Goal: Information Seeking & Learning: Compare options

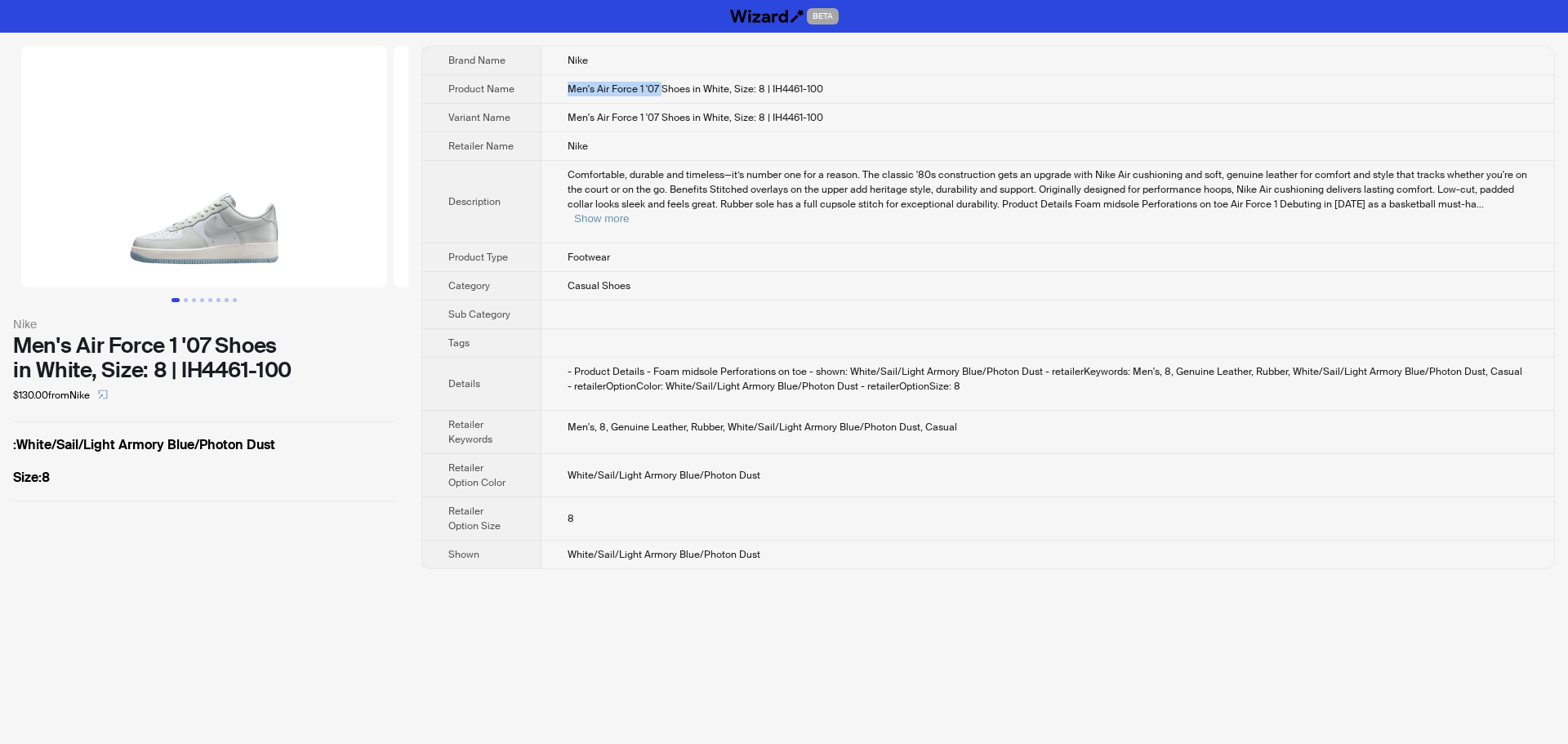
drag, startPoint x: 568, startPoint y: 84, endPoint x: 662, endPoint y: 88, distance: 94.1
click at [662, 88] on span "Men's Air Force 1 '07 Shoes in White, Size: 8 | IH4461-100" at bounding box center [695, 89] width 255 height 13
click at [652, 89] on span "Men's Air Force 1 '07 Shoes in White, Size: 8 | IH4461-100" at bounding box center [695, 89] width 255 height 13
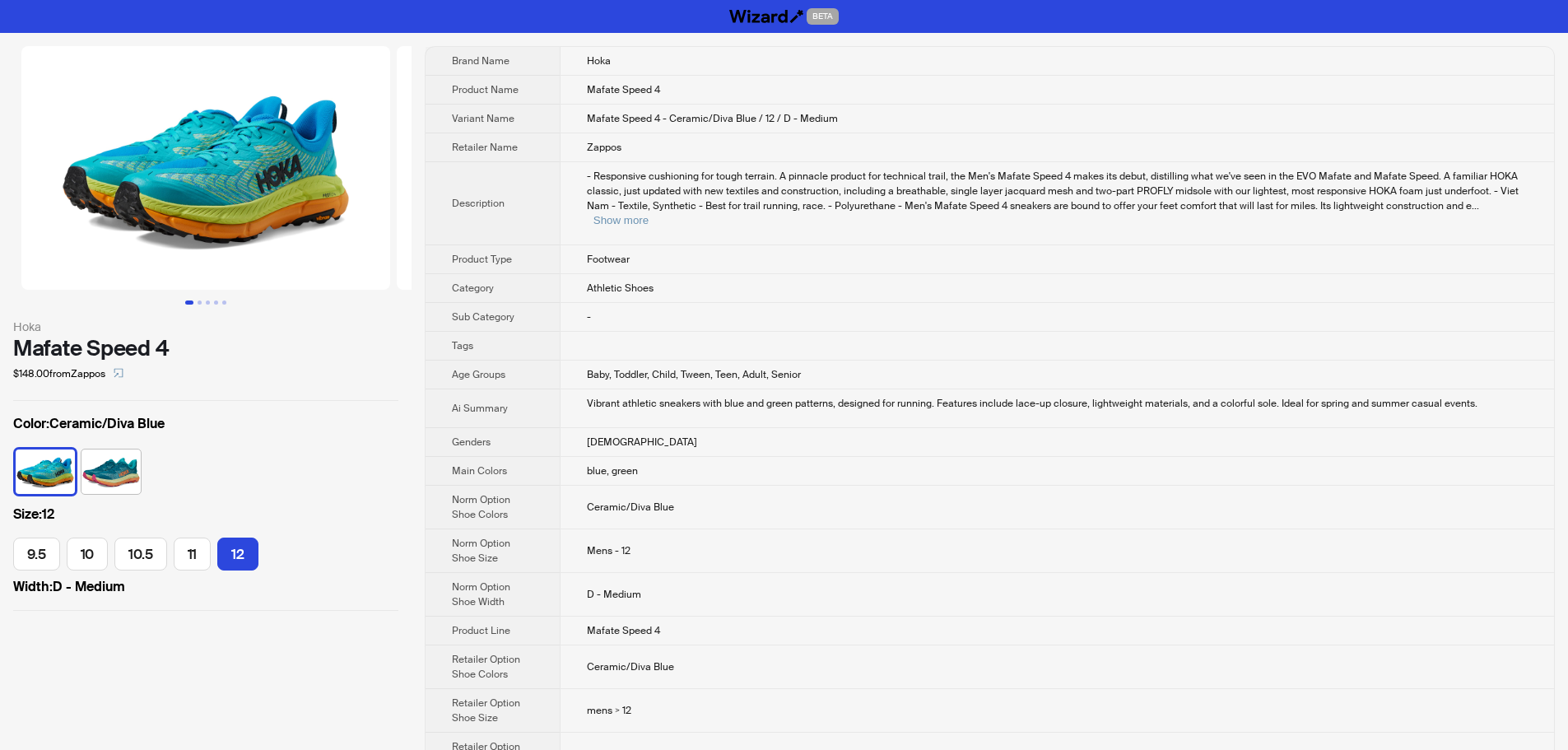
click at [762, 274] on td "Athletic Shoes" at bounding box center [1057, 288] width 994 height 29
click at [648, 214] on button "Show more" at bounding box center [621, 220] width 55 height 12
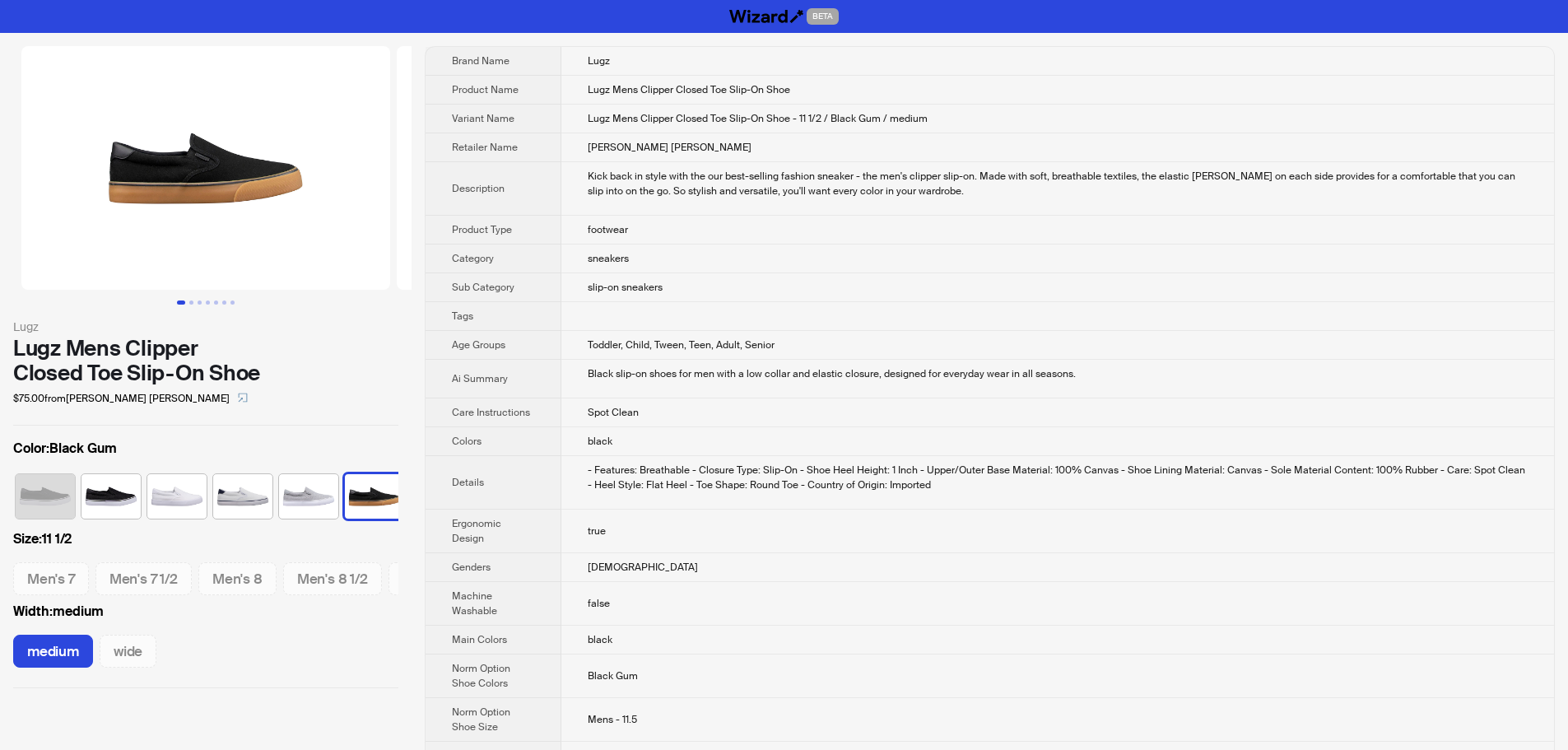
scroll to position [0, 208]
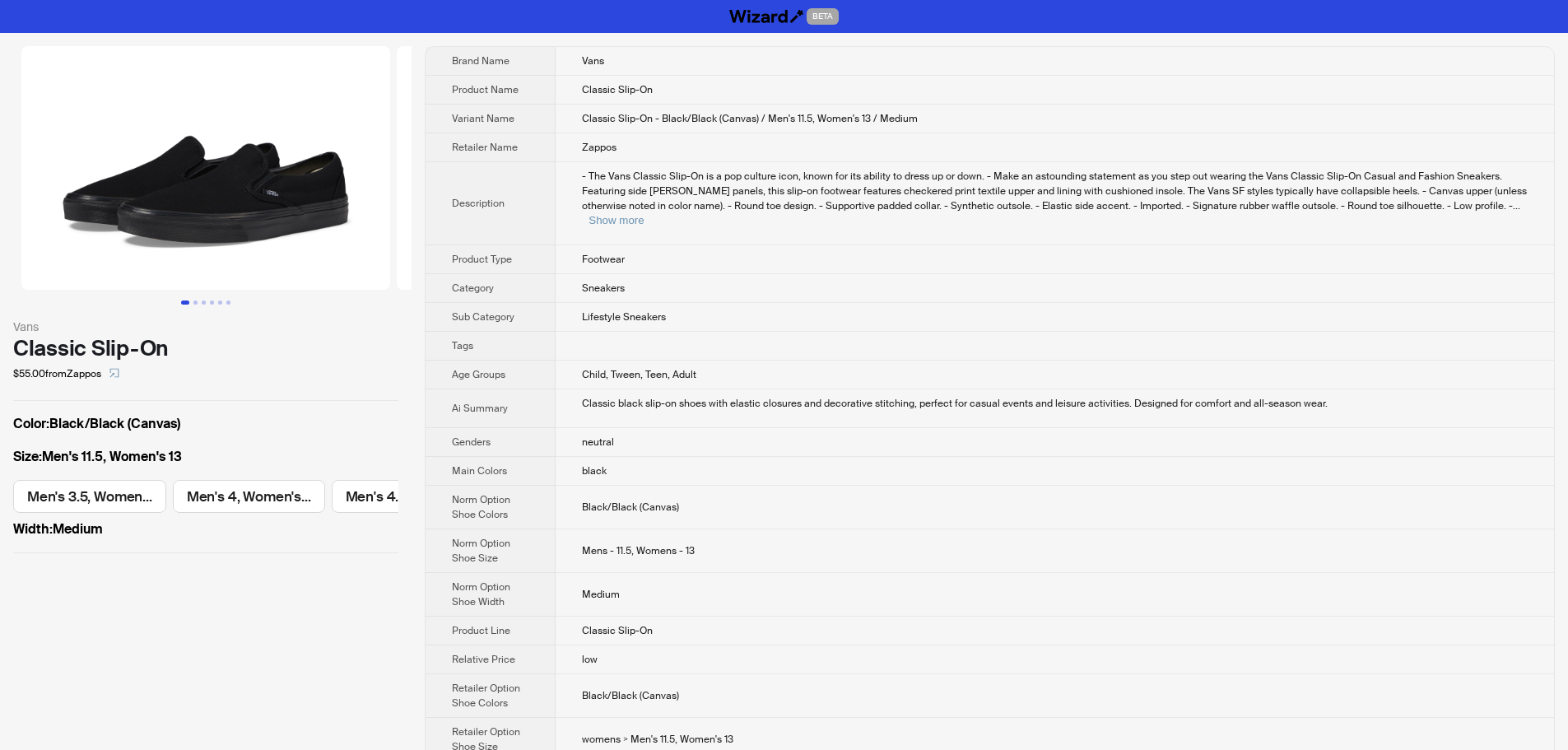
scroll to position [0, 2510]
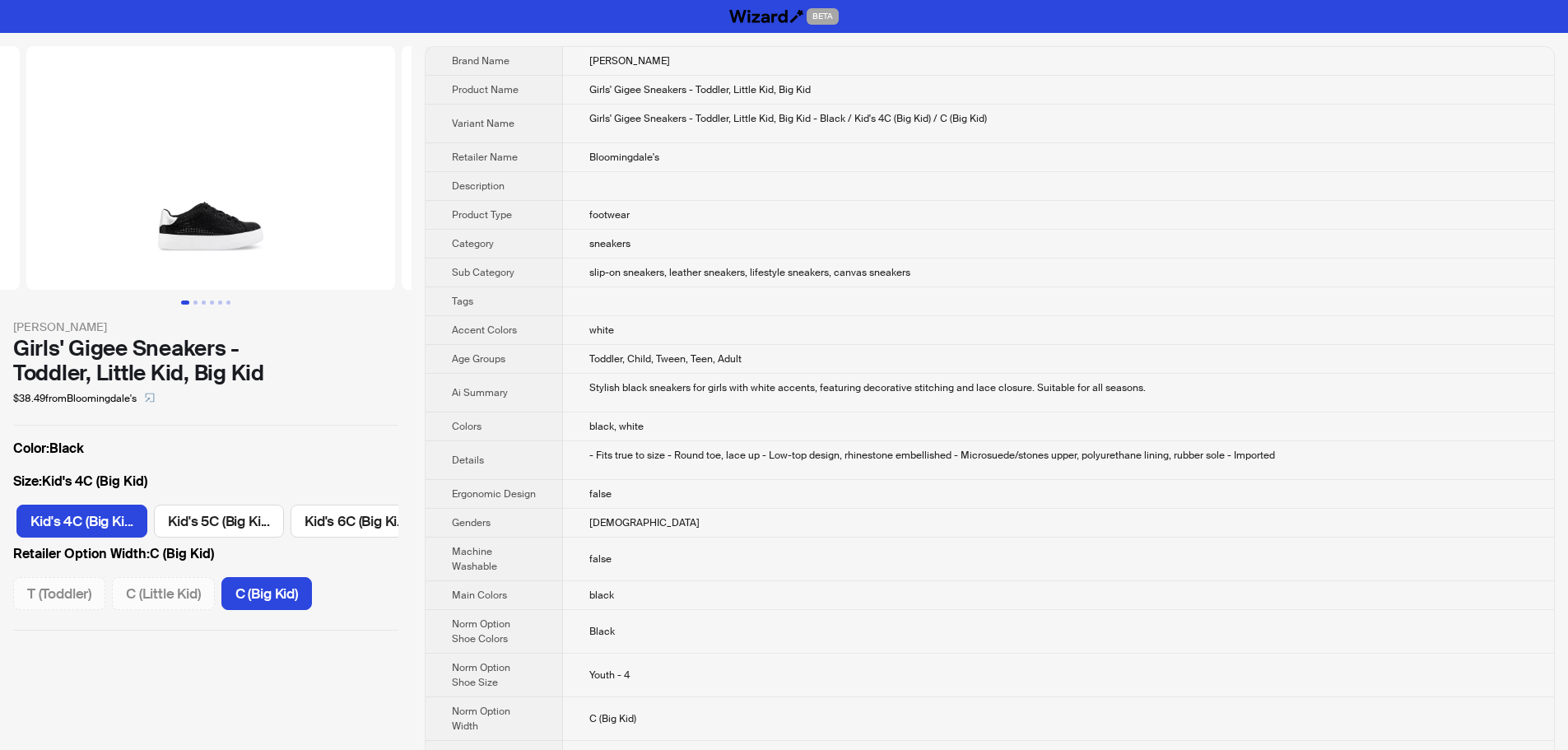
drag, startPoint x: 402, startPoint y: 193, endPoint x: 63, endPoint y: 199, distance: 339.1
click at [136, 196] on img at bounding box center [210, 168] width 369 height 243
drag, startPoint x: 254, startPoint y: 228, endPoint x: 121, endPoint y: 240, distance: 133.5
click at [131, 240] on ul at bounding box center [205, 168] width 411 height 243
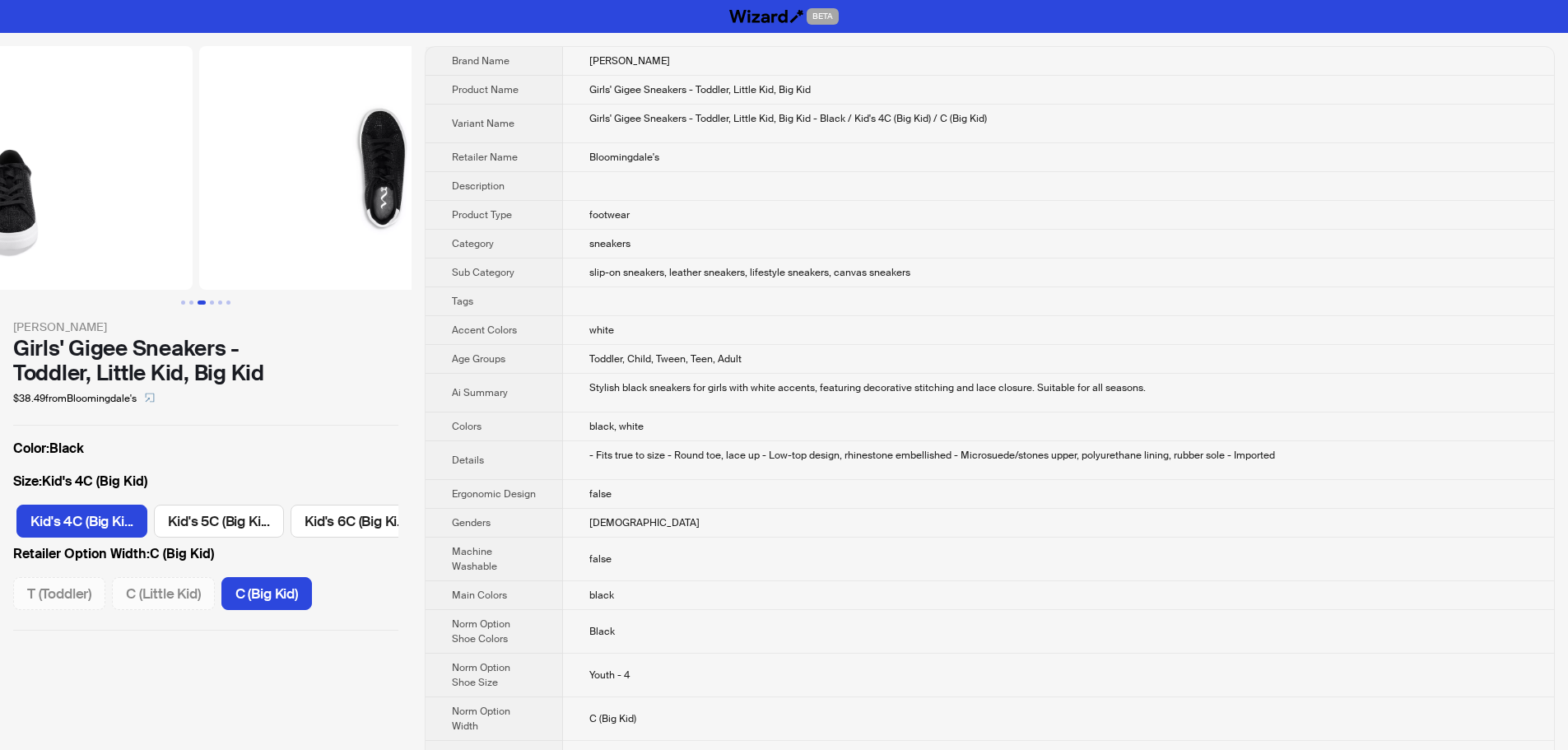
drag, startPoint x: 359, startPoint y: 240, endPoint x: 129, endPoint y: 242, distance: 230.0
click at [136, 242] on ul at bounding box center [205, 168] width 411 height 243
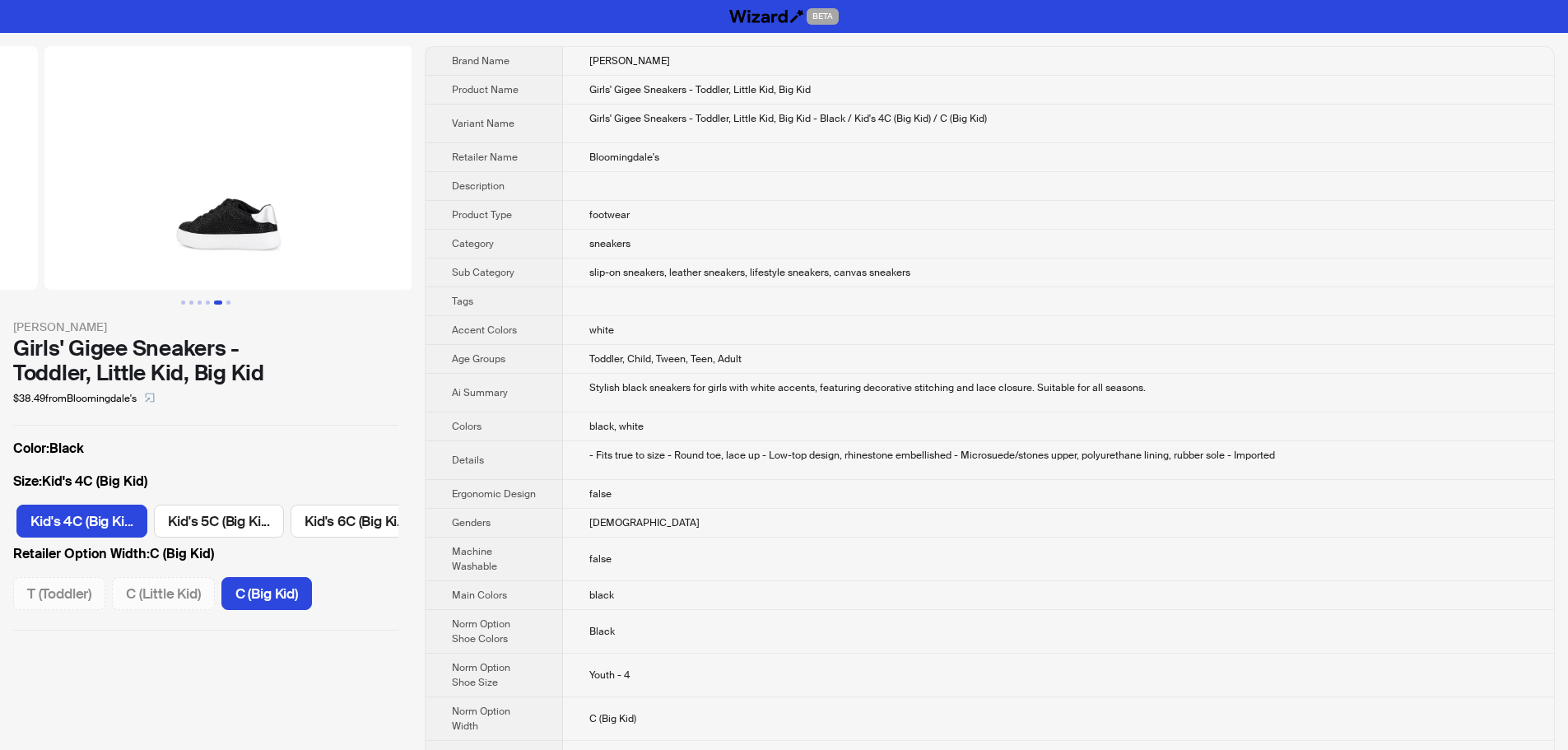
drag, startPoint x: 379, startPoint y: 248, endPoint x: 122, endPoint y: 251, distance: 257.0
click at [112, 248] on ul at bounding box center [205, 168] width 411 height 243
drag, startPoint x: 240, startPoint y: 252, endPoint x: 130, endPoint y: 250, distance: 110.0
click at [144, 250] on ul at bounding box center [205, 168] width 411 height 243
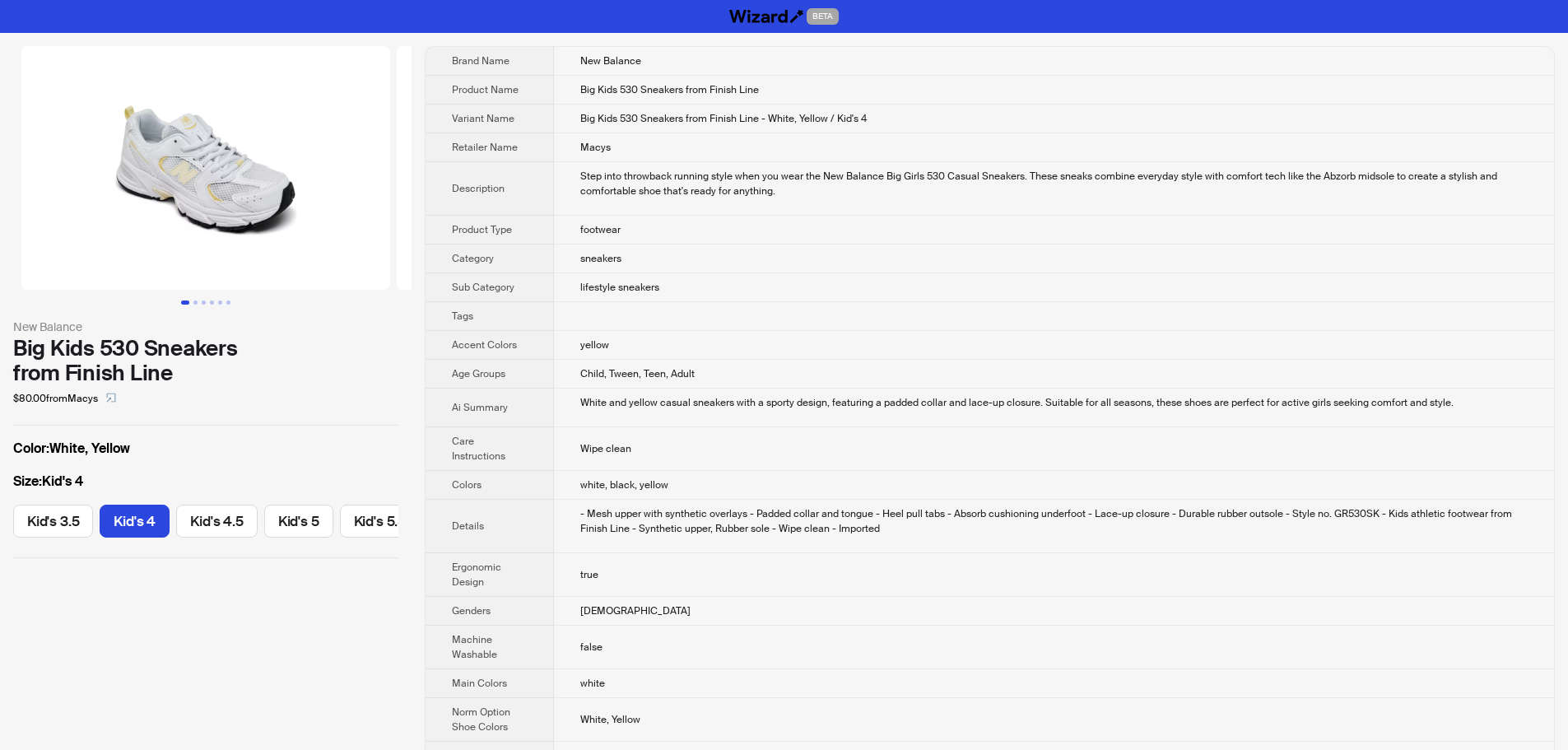
scroll to position [0, 60]
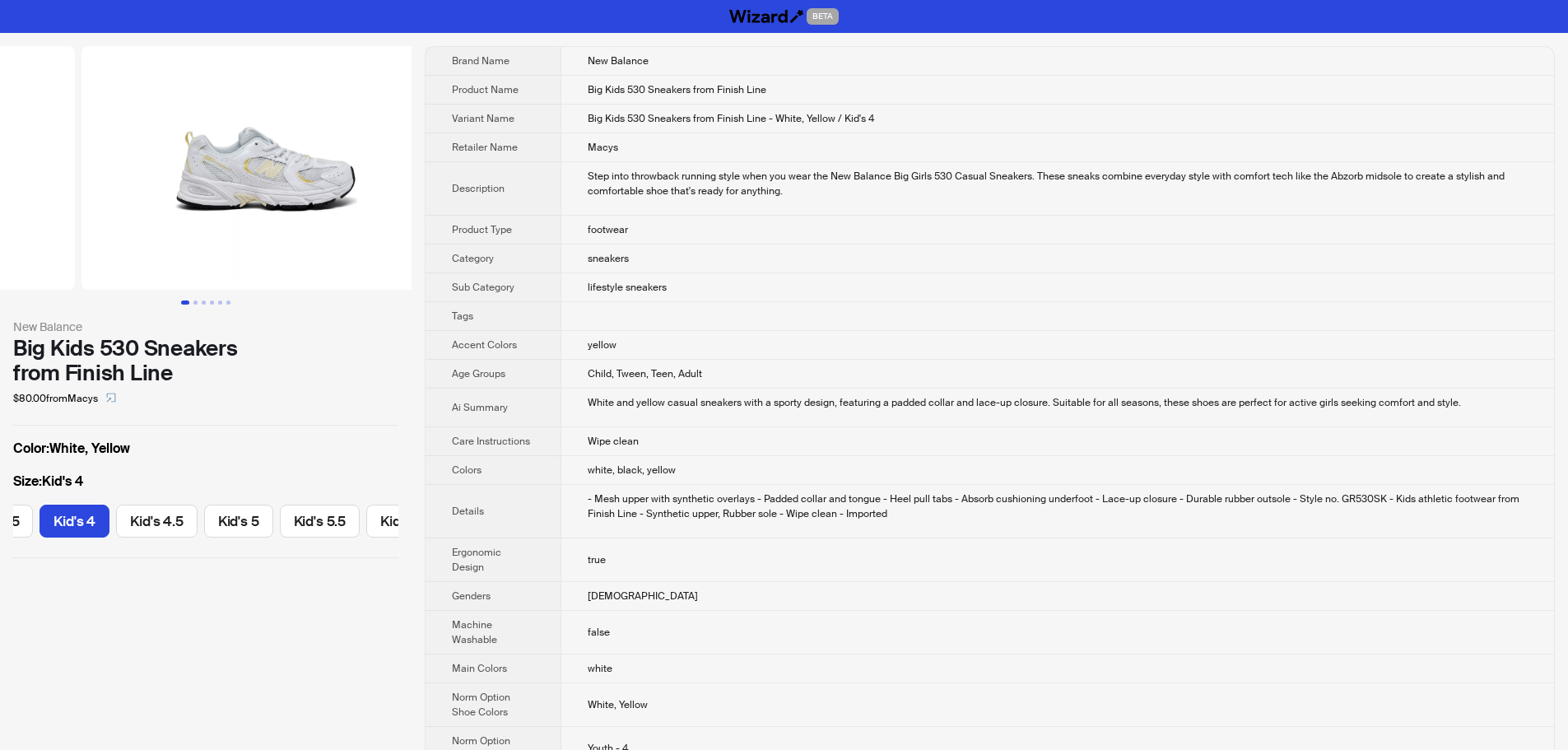
drag, startPoint x: 247, startPoint y: 203, endPoint x: 0, endPoint y: 213, distance: 247.2
drag, startPoint x: 321, startPoint y: 232, endPoint x: 192, endPoint y: 240, distance: 129.2
click at [114, 242] on ul at bounding box center [205, 168] width 411 height 243
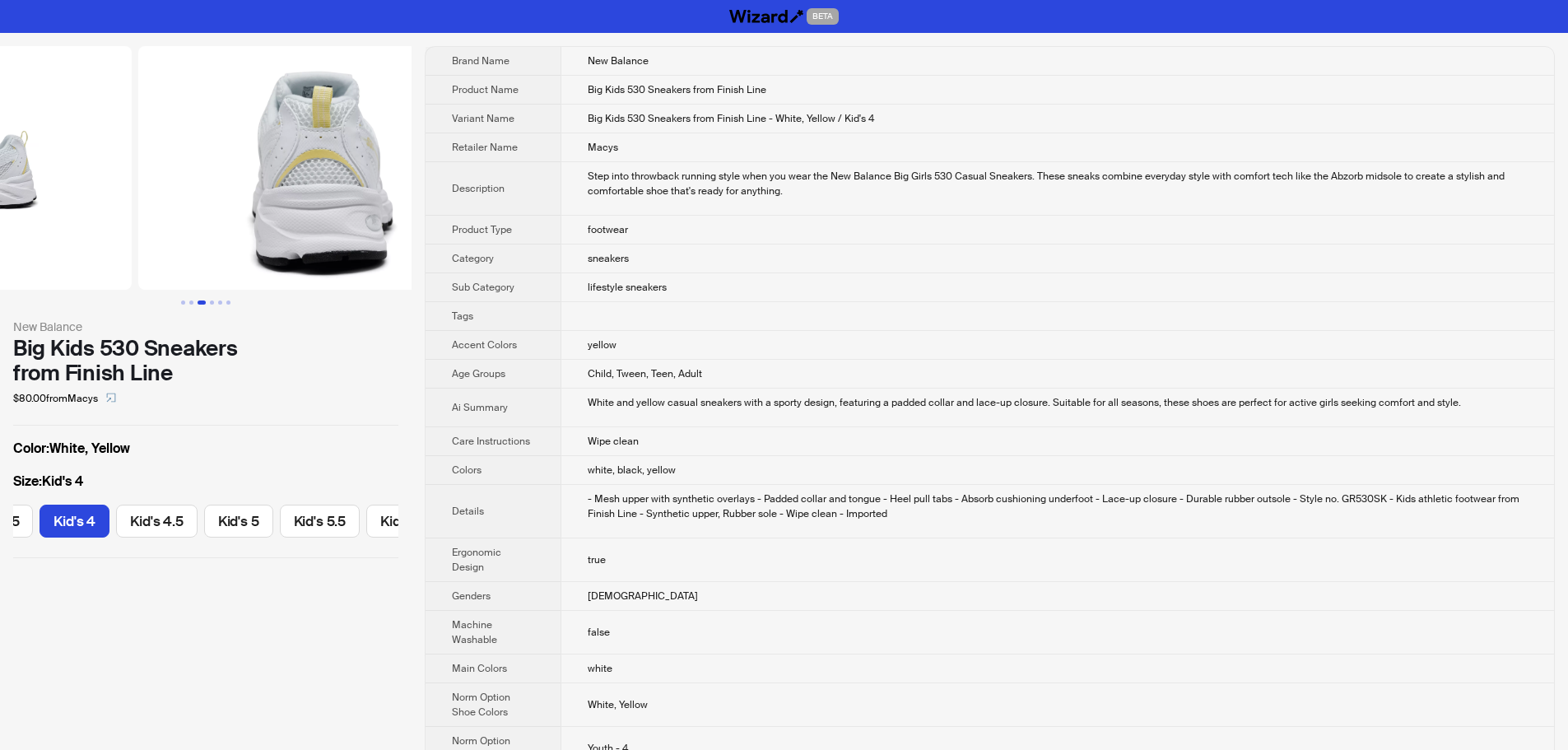
drag, startPoint x: 330, startPoint y: 238, endPoint x: 111, endPoint y: 242, distance: 219.0
click at [112, 241] on ul at bounding box center [205, 168] width 411 height 243
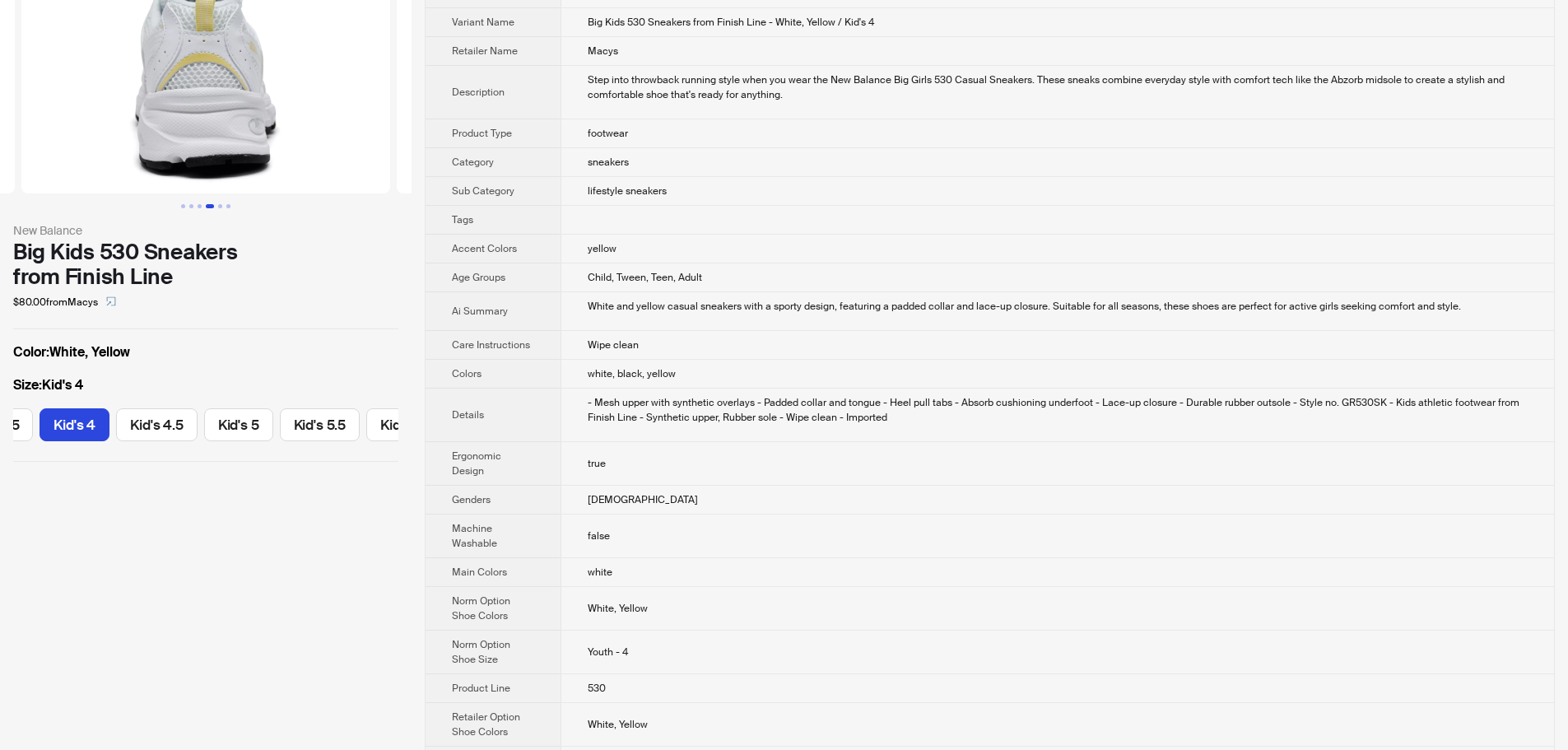
scroll to position [164, 0]
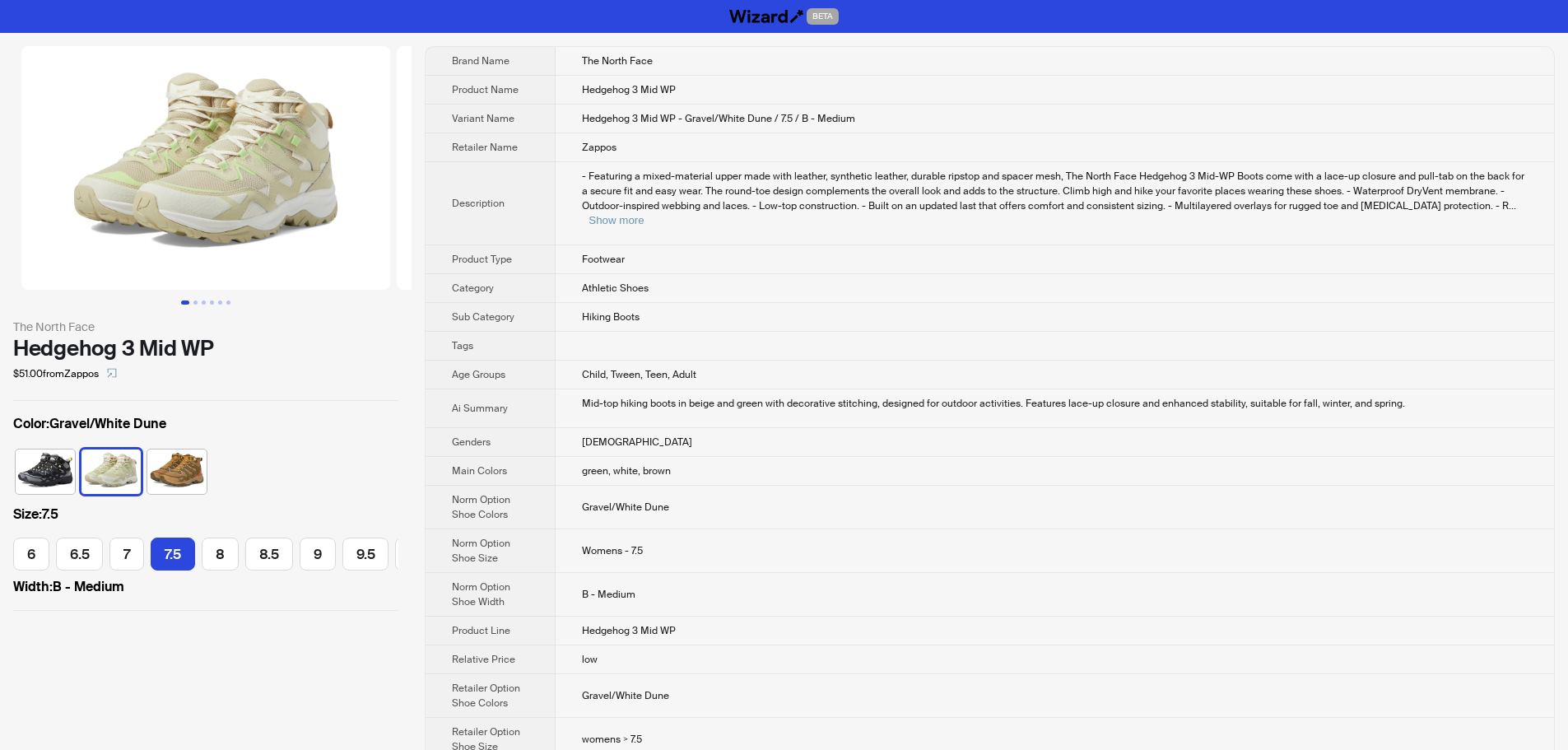
scroll to position [0, 112]
click at [643, 214] on button "Show more" at bounding box center [615, 220] width 55 height 12
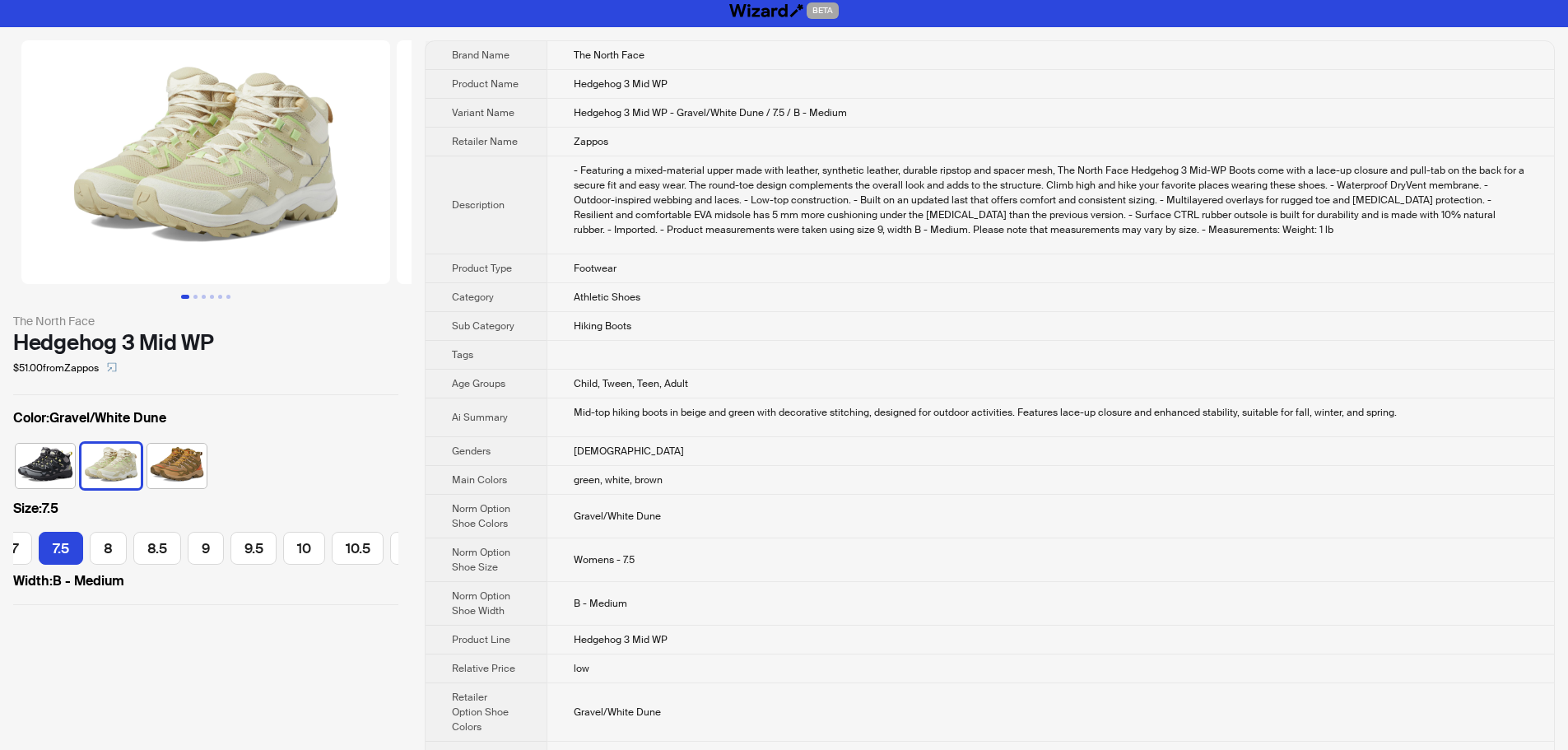
scroll to position [0, 0]
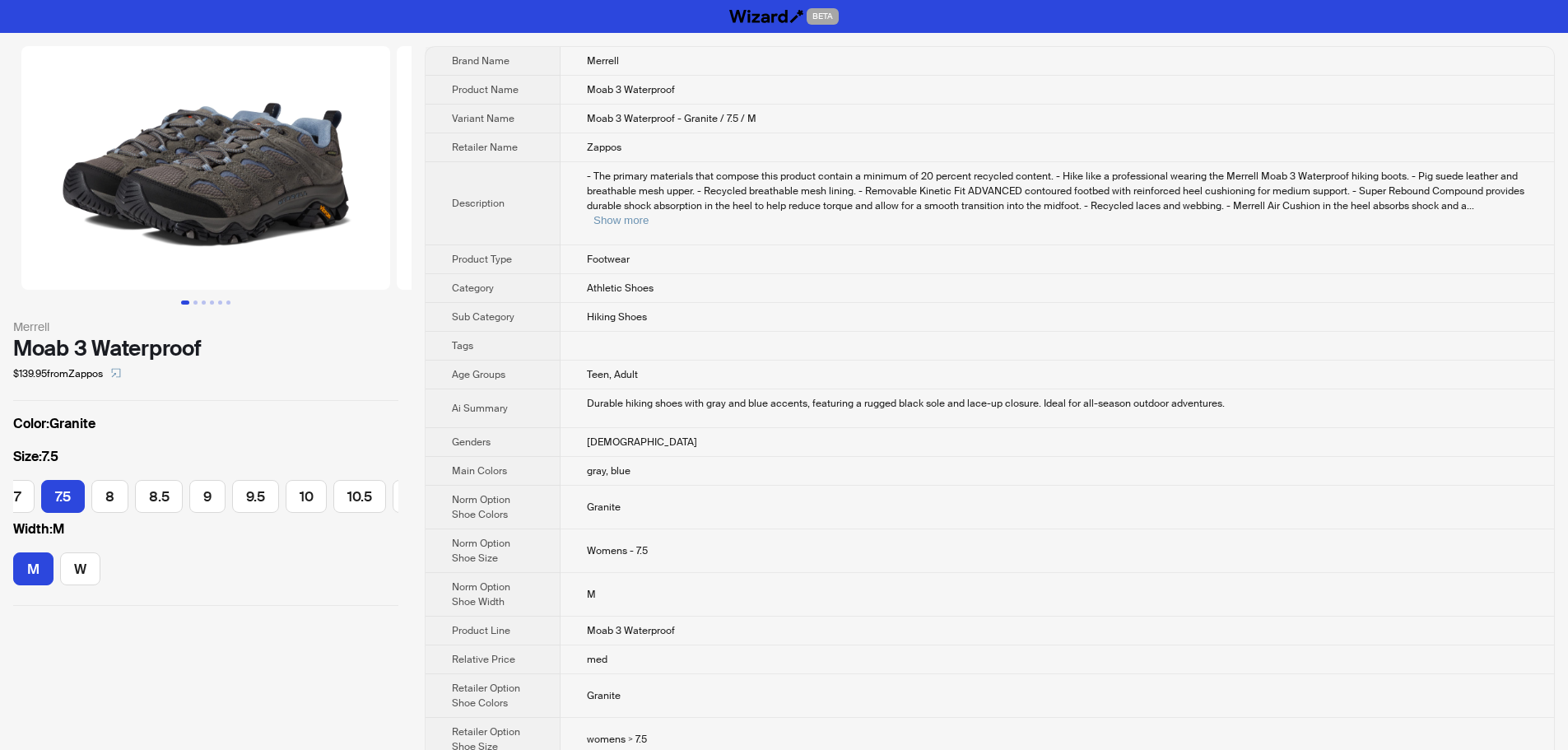
scroll to position [0, 208]
click at [1511, 213] on td "- The primary materials that compose this product contain a minimum of 20 perce…" at bounding box center [1057, 204] width 993 height 83
drag, startPoint x: 586, startPoint y: 303, endPoint x: 721, endPoint y: 309, distance: 135.1
click at [721, 309] on td "Hiking Shoes" at bounding box center [1057, 316] width 993 height 29
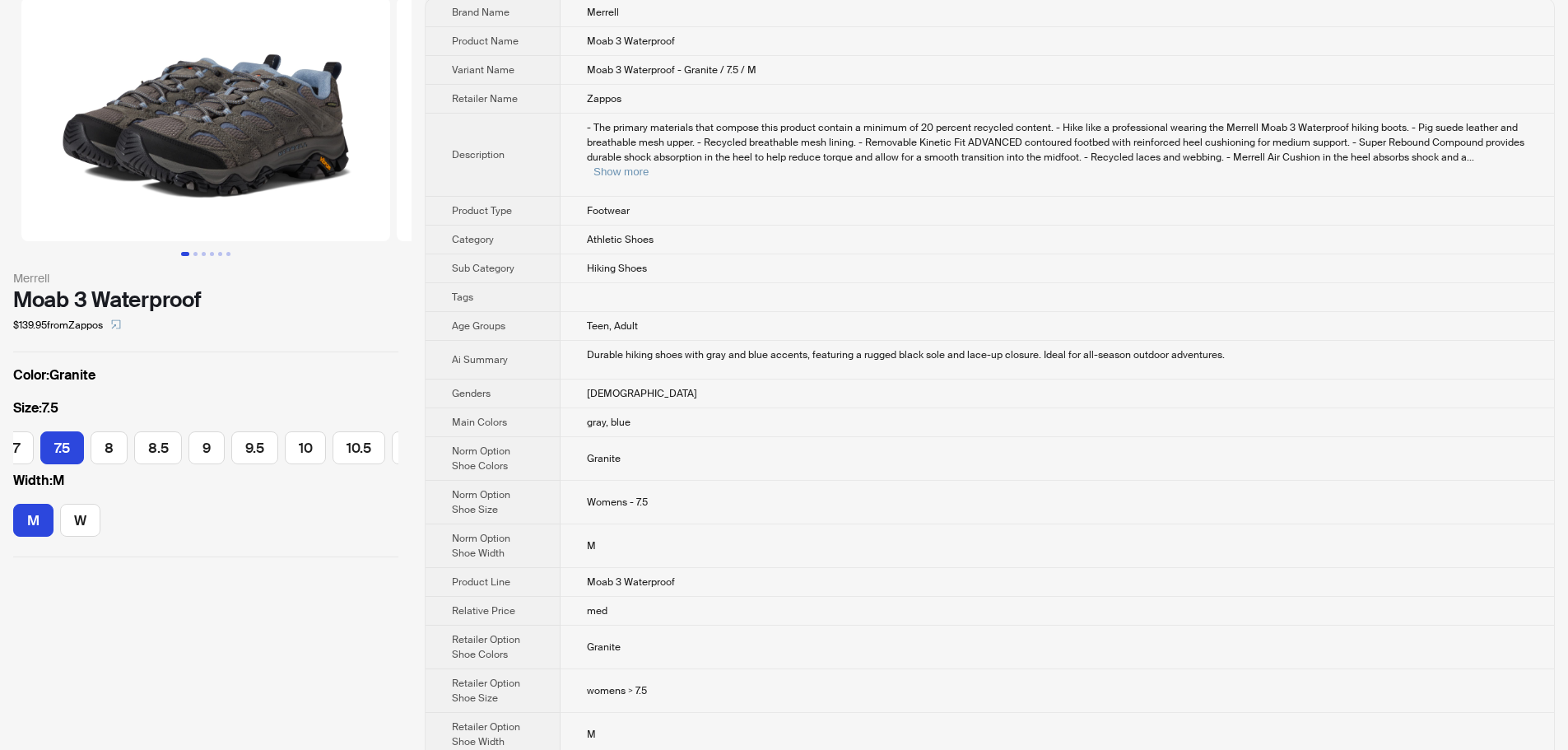
scroll to position [0, 0]
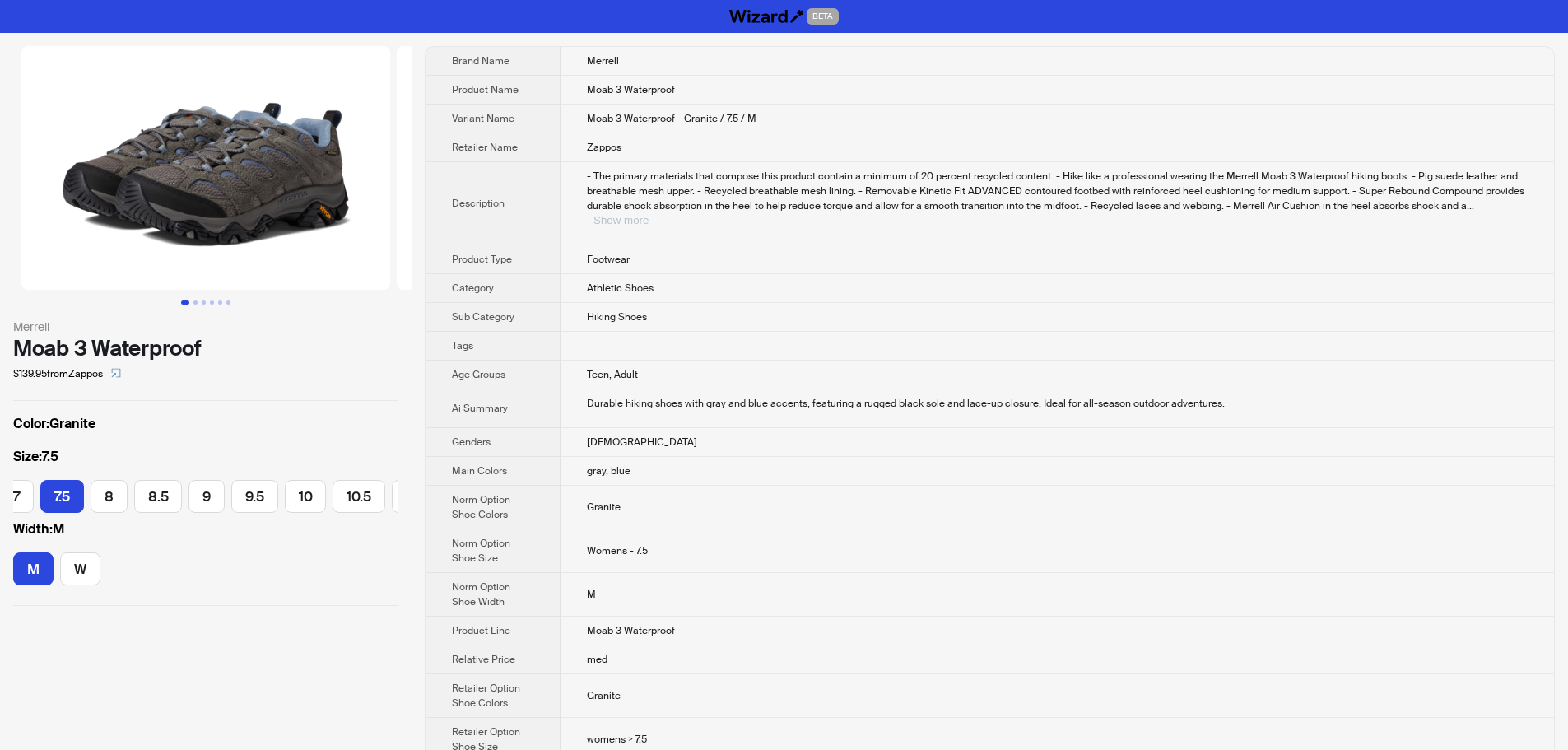
click at [648, 214] on button "Show more" at bounding box center [621, 220] width 55 height 12
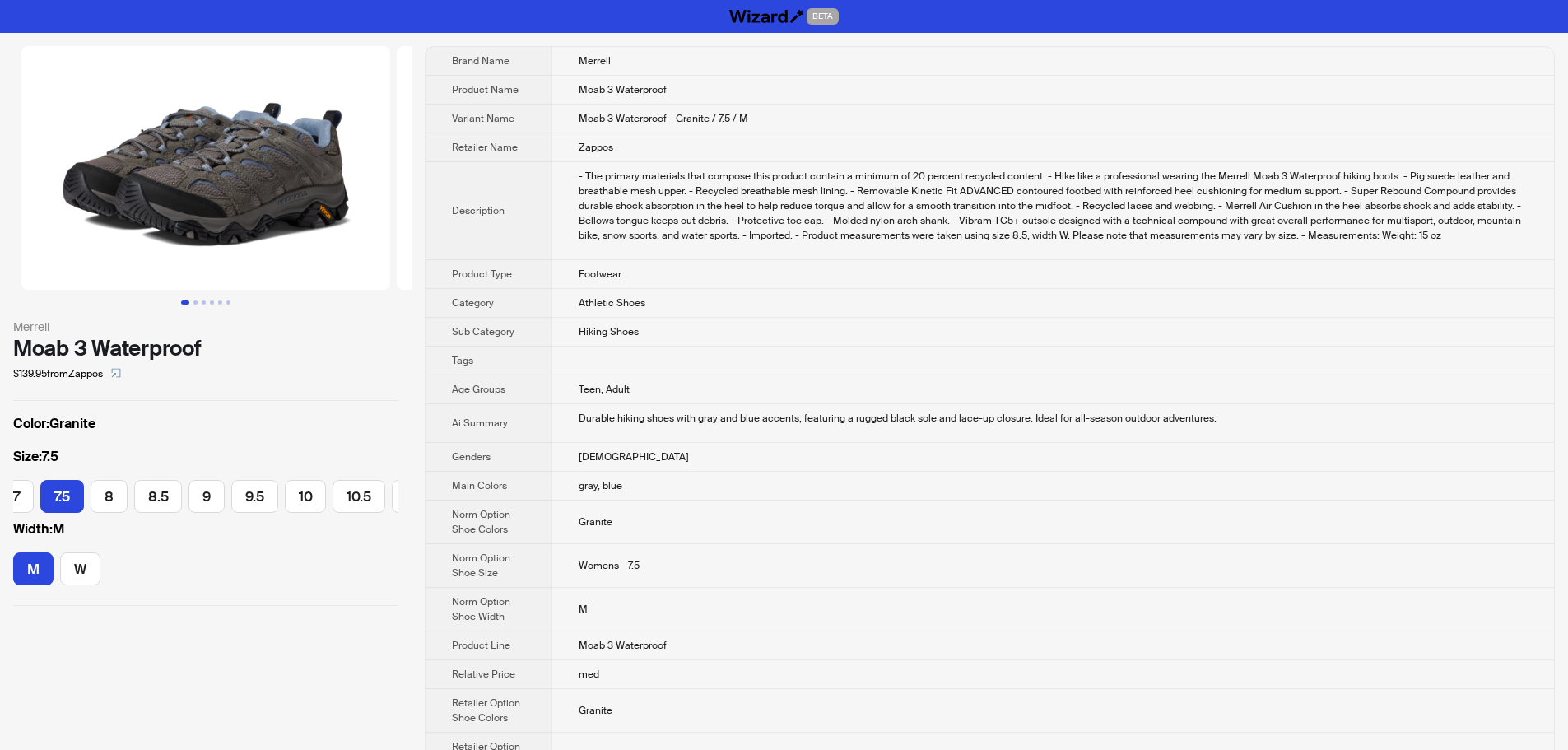
click at [1390, 173] on div "- The primary materials that compose this product contain a minimum of 20 perce…" at bounding box center [1053, 205] width 949 height 74
click at [1354, 272] on td "Footwear" at bounding box center [1052, 274] width 1002 height 29
drag, startPoint x: 590, startPoint y: 334, endPoint x: 706, endPoint y: 333, distance: 116.0
click at [706, 333] on td "Hiking Shoes" at bounding box center [1052, 331] width 1002 height 29
click at [708, 333] on td "Hiking Shoes" at bounding box center [1052, 331] width 1002 height 29
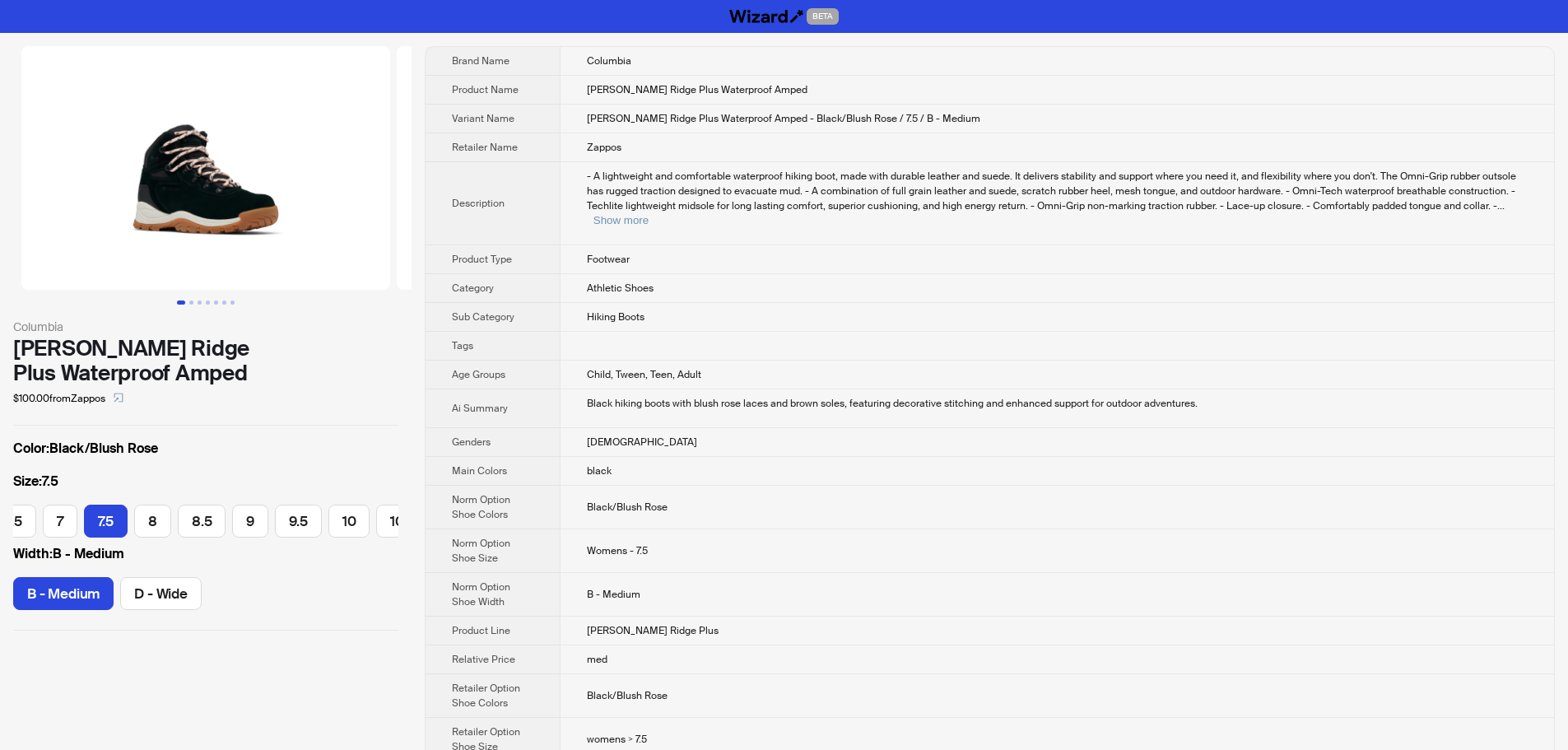
scroll to position [0, 208]
drag, startPoint x: 613, startPoint y: 302, endPoint x: 779, endPoint y: 304, distance: 166.0
click at [735, 302] on td "Hiking Boots" at bounding box center [1057, 316] width 994 height 29
click at [807, 332] on td at bounding box center [1057, 346] width 994 height 29
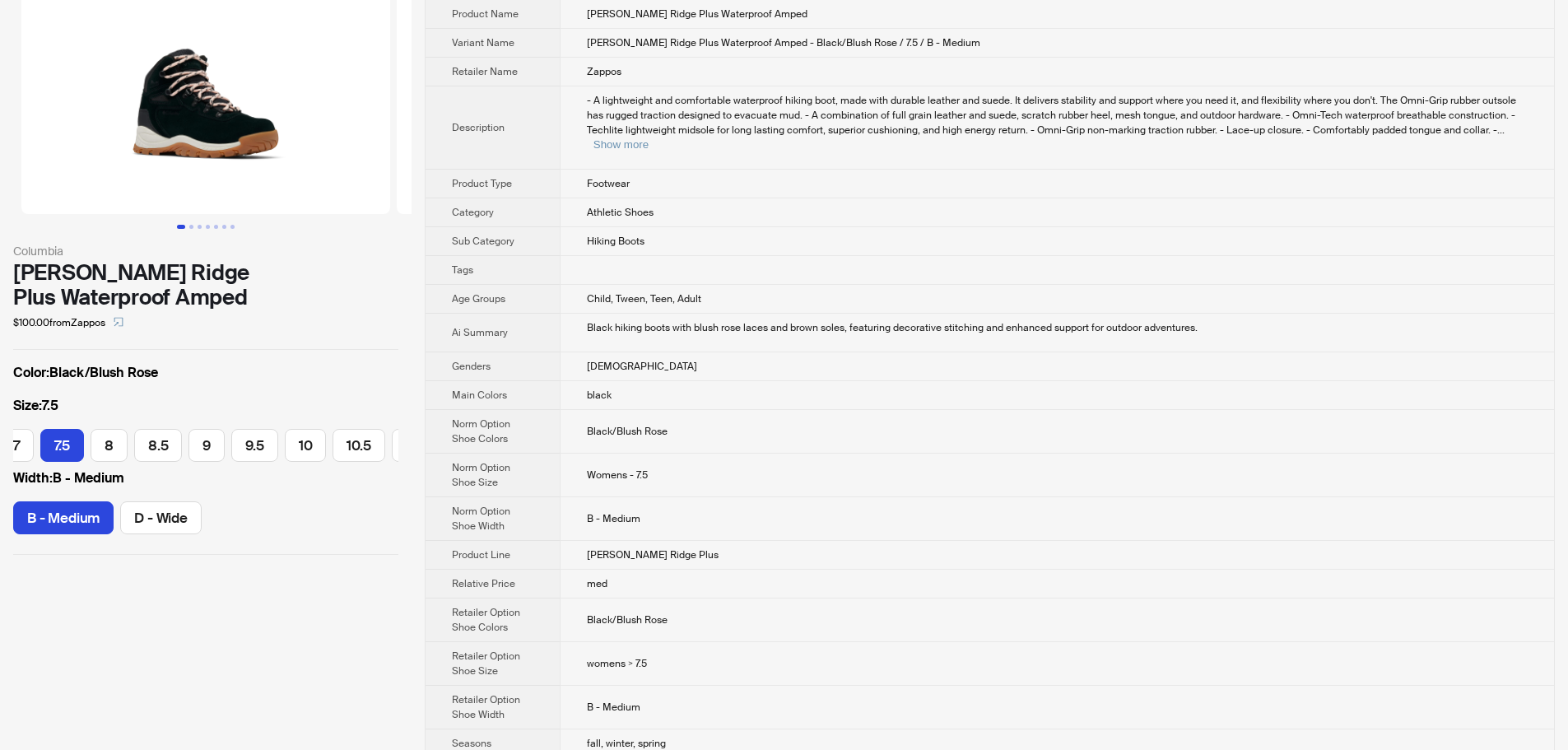
scroll to position [83, 0]
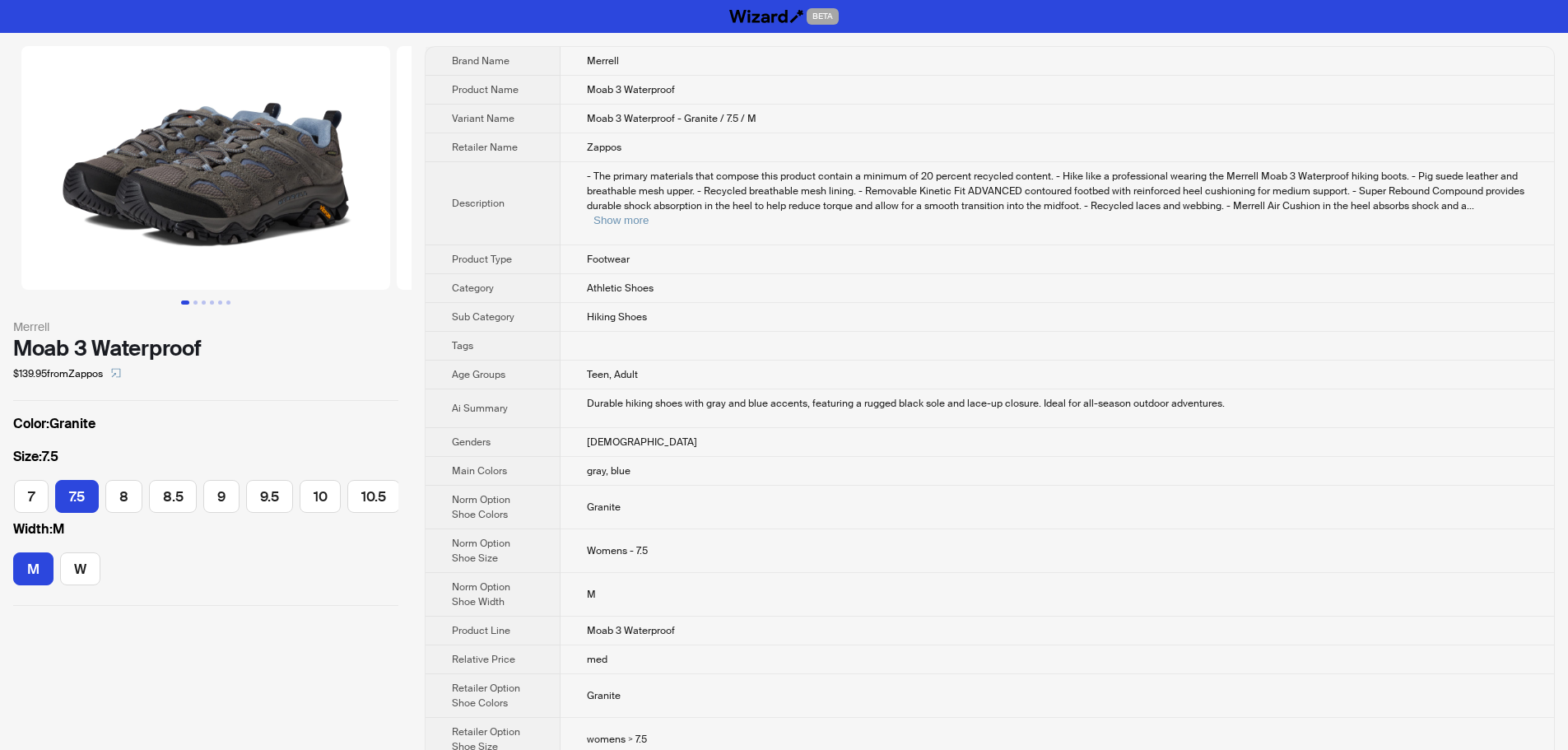
scroll to position [0, 208]
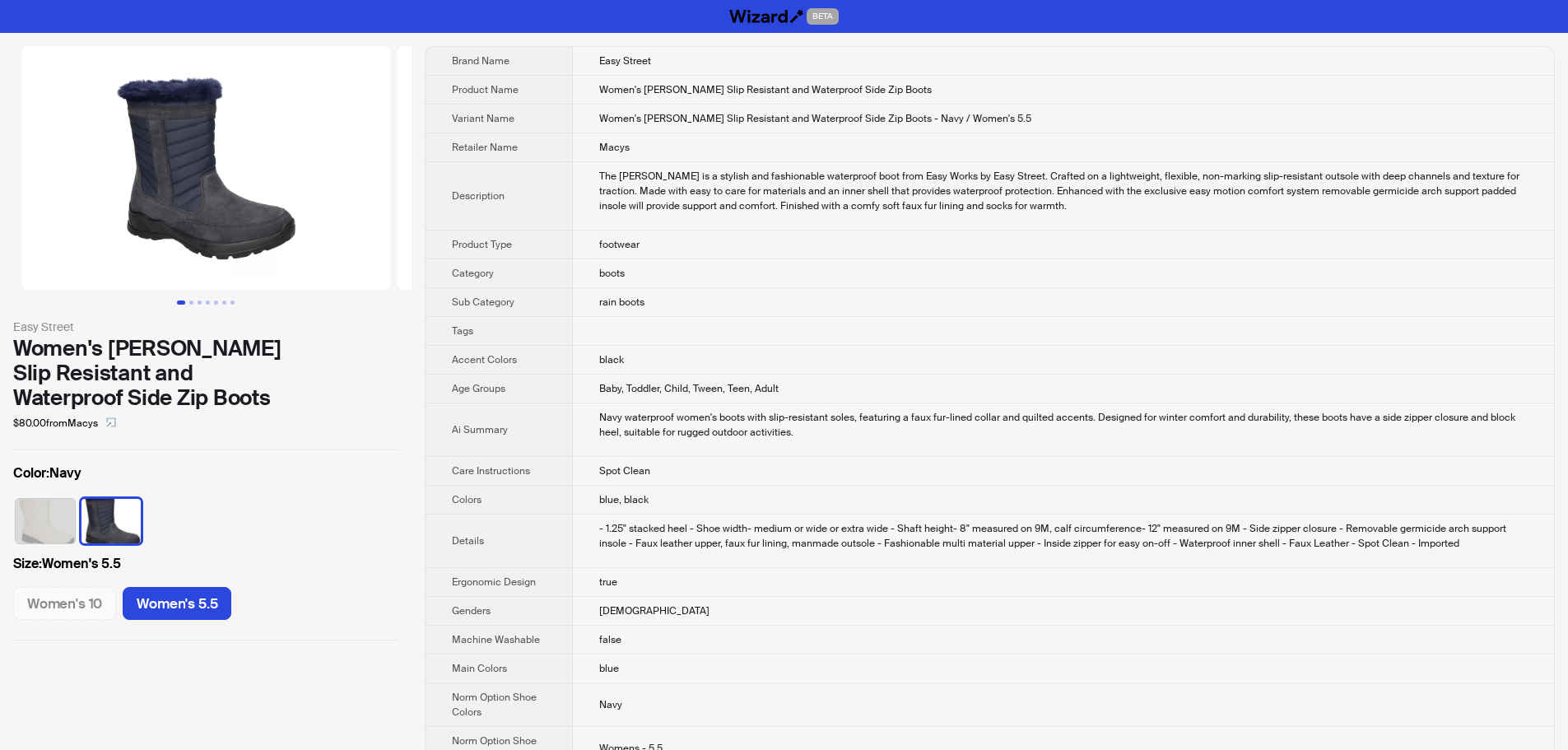
click at [921, 365] on td "black" at bounding box center [1063, 360] width 981 height 29
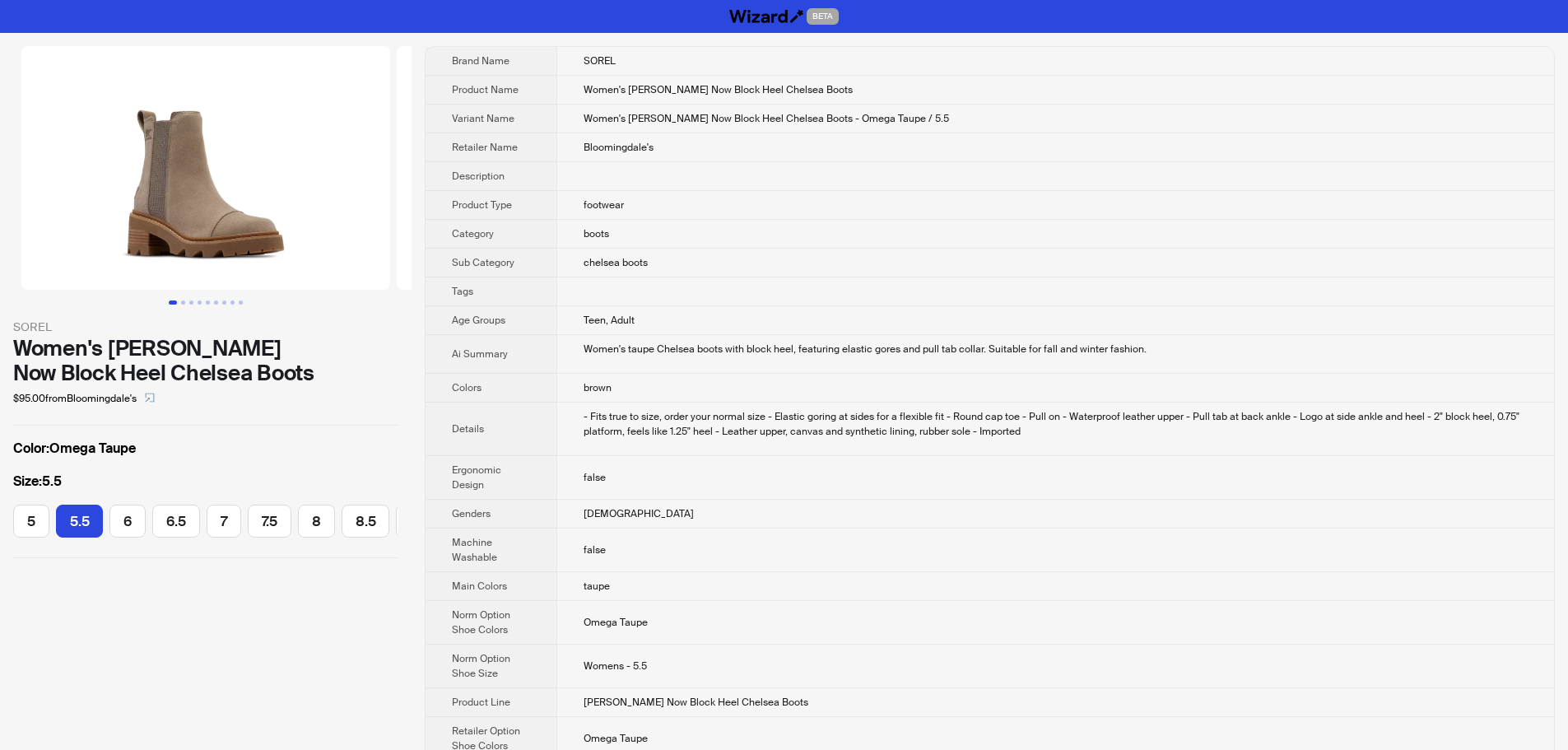
scroll to position [0, 16]
click at [1018, 303] on td at bounding box center [1057, 291] width 993 height 29
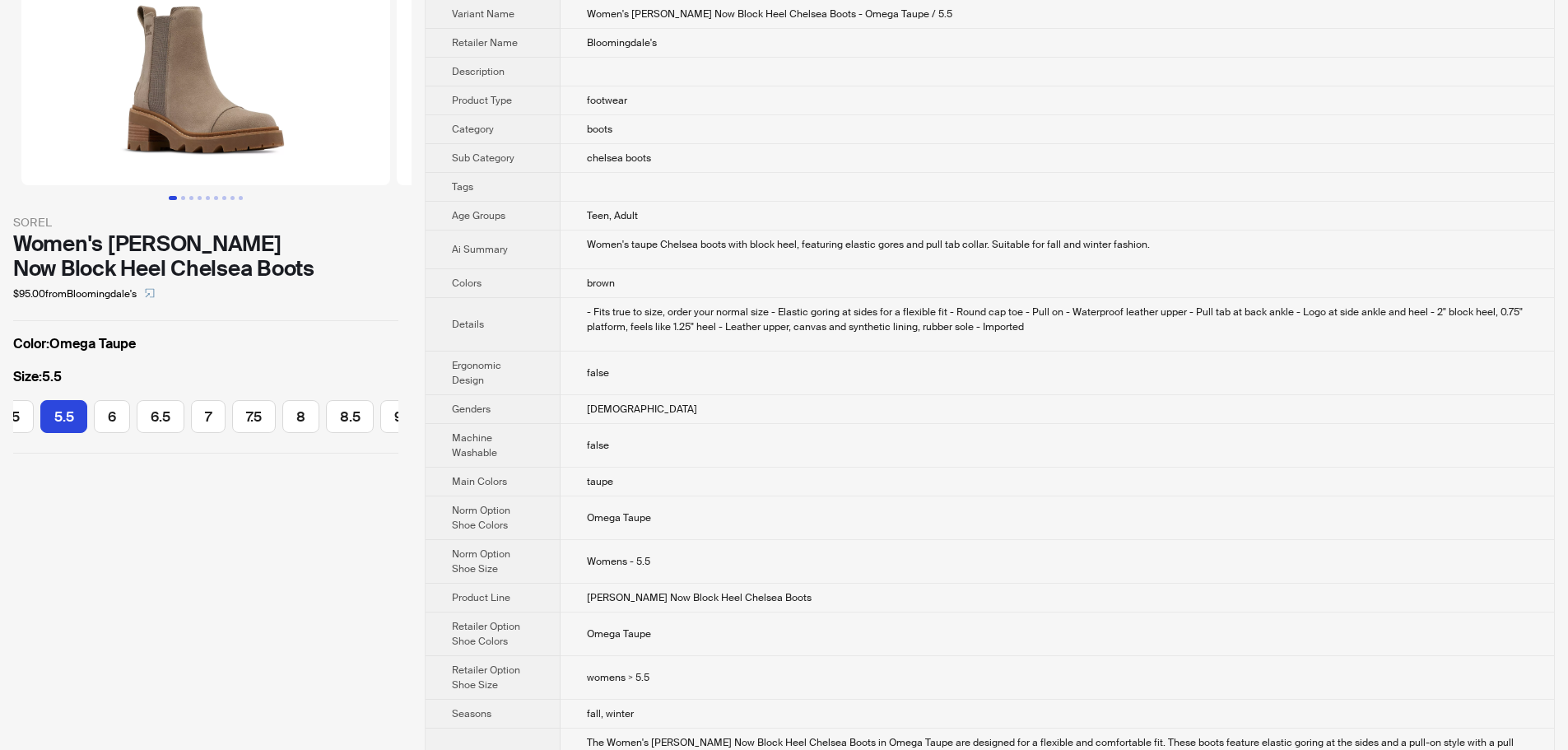
scroll to position [164, 0]
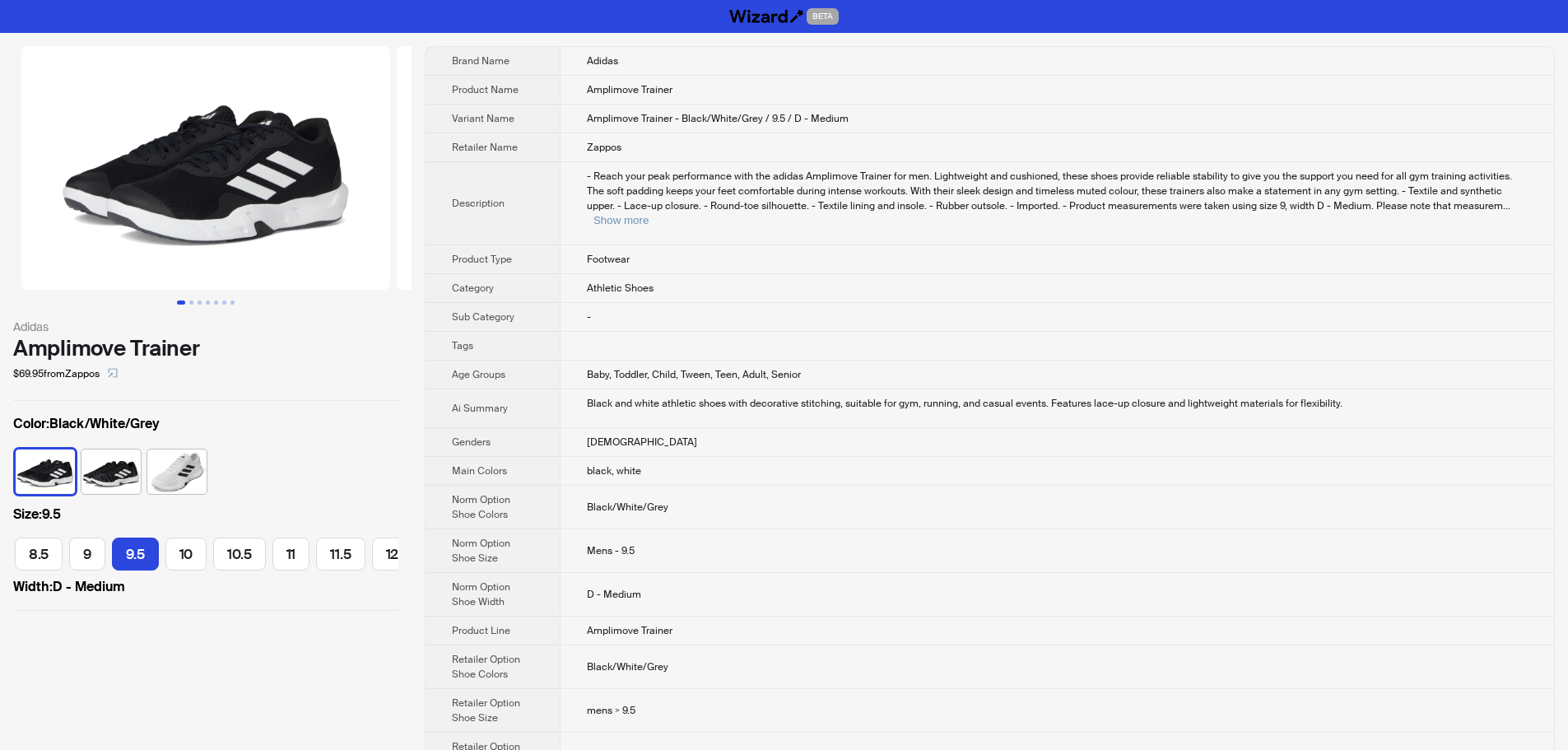
scroll to position [0, 261]
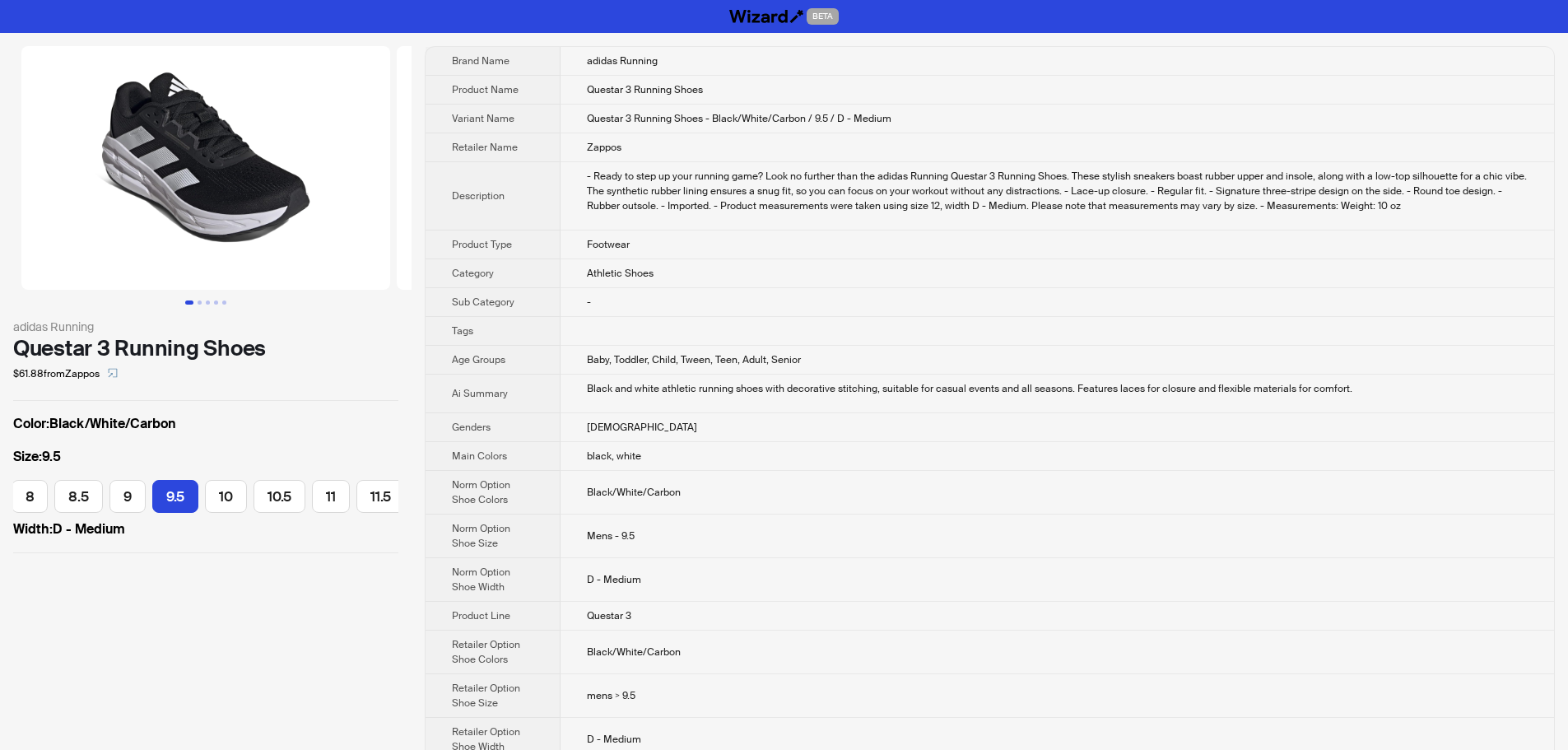
scroll to position [0, 453]
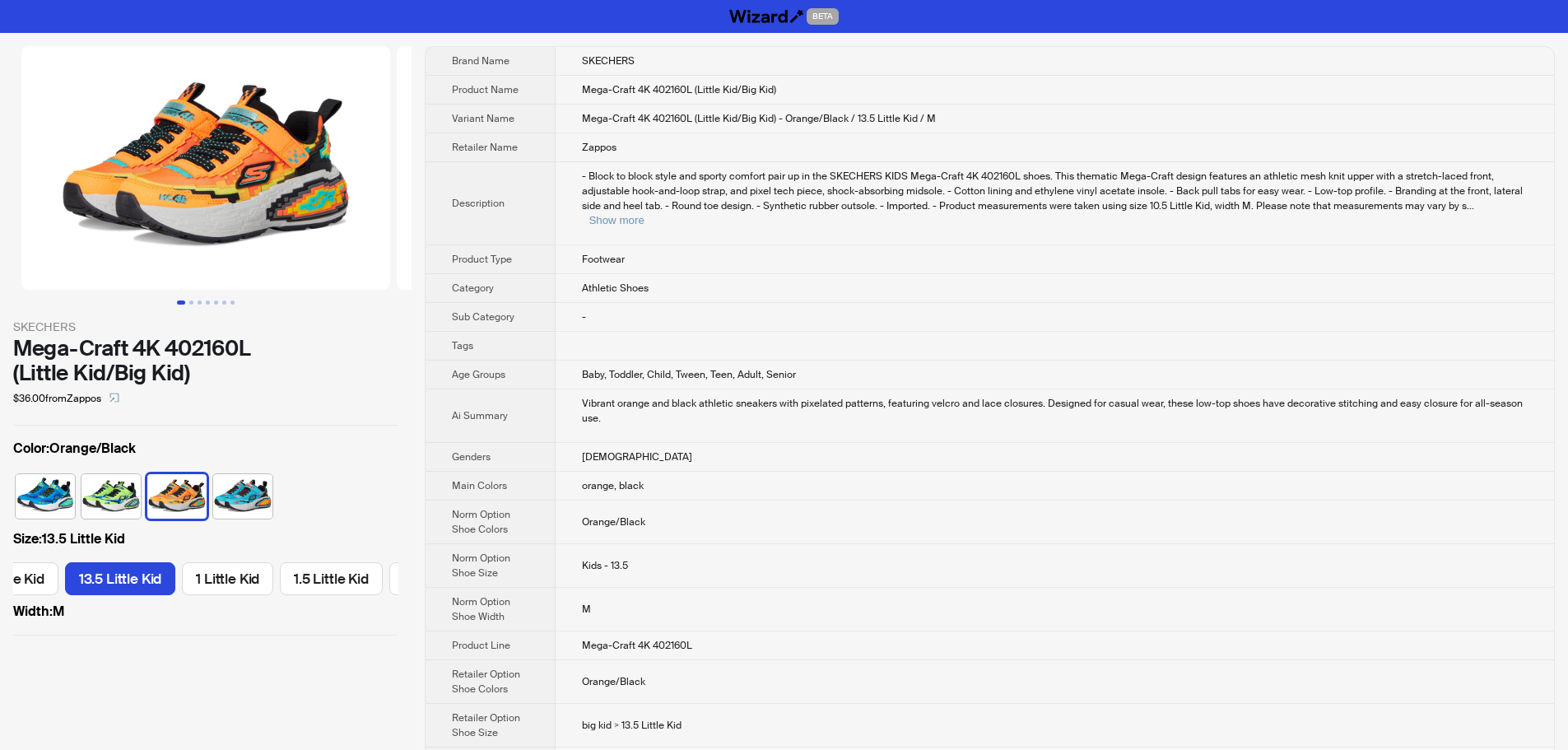
scroll to position [0, 641]
click at [643, 214] on button "Show more" at bounding box center [615, 220] width 55 height 12
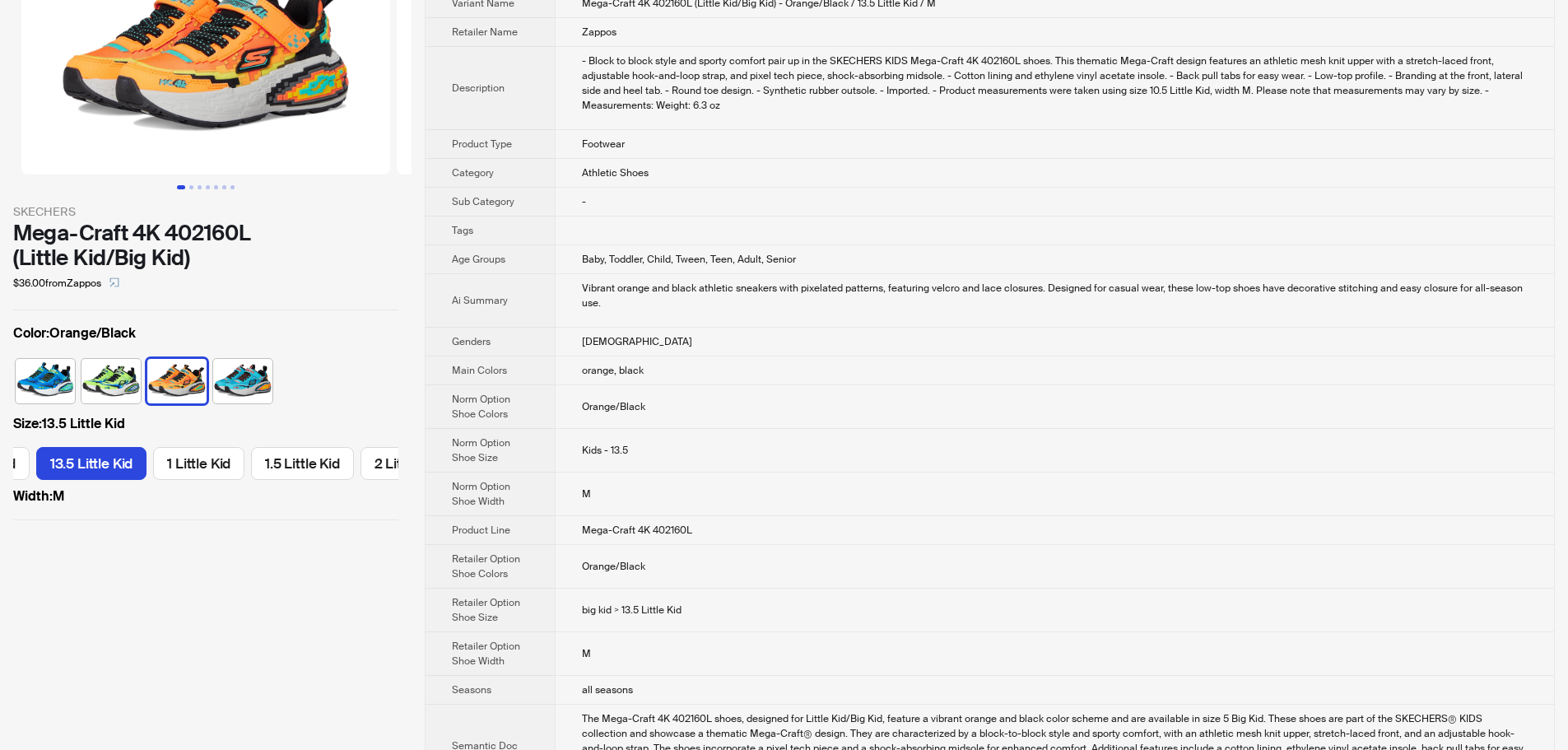
scroll to position [0, 0]
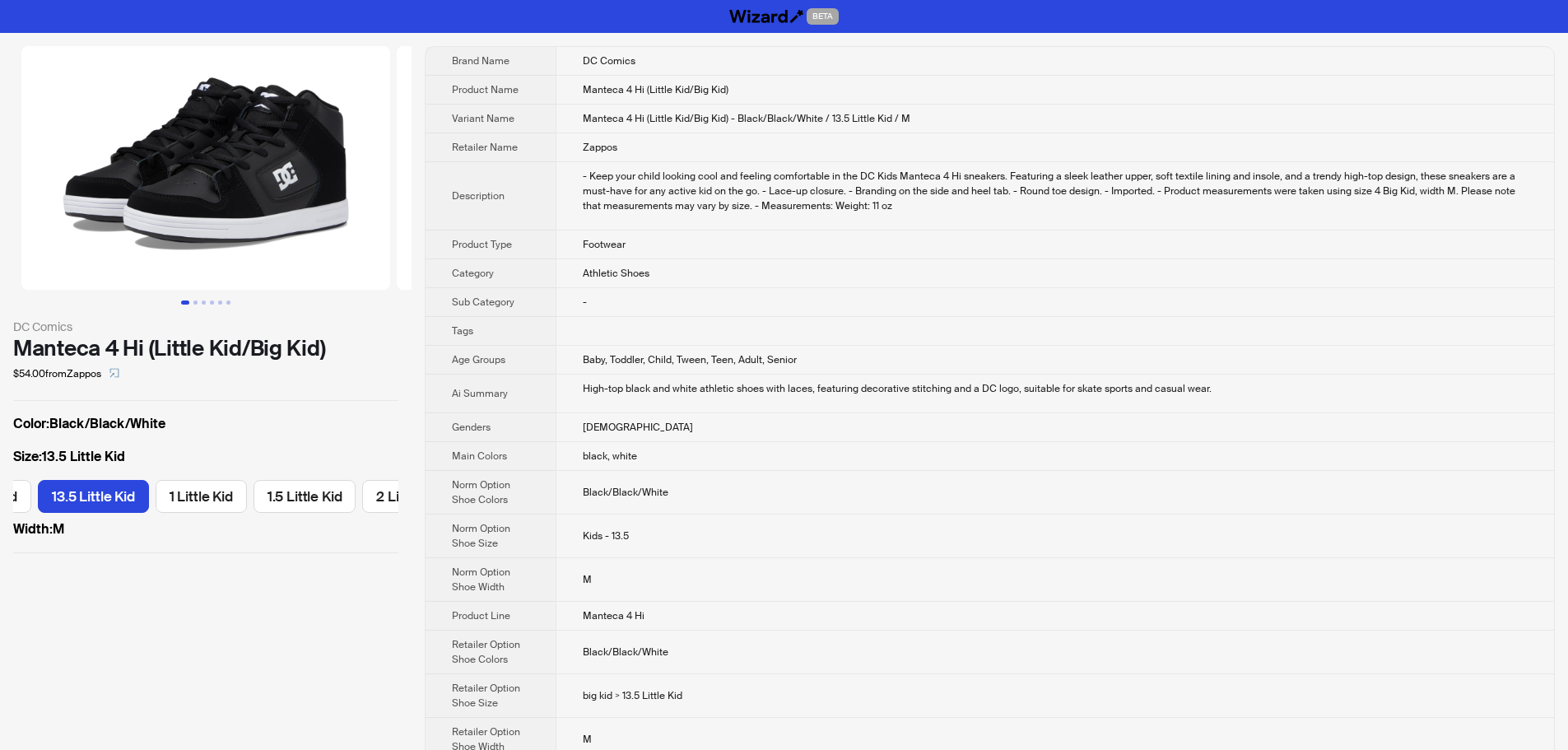
scroll to position [0, 523]
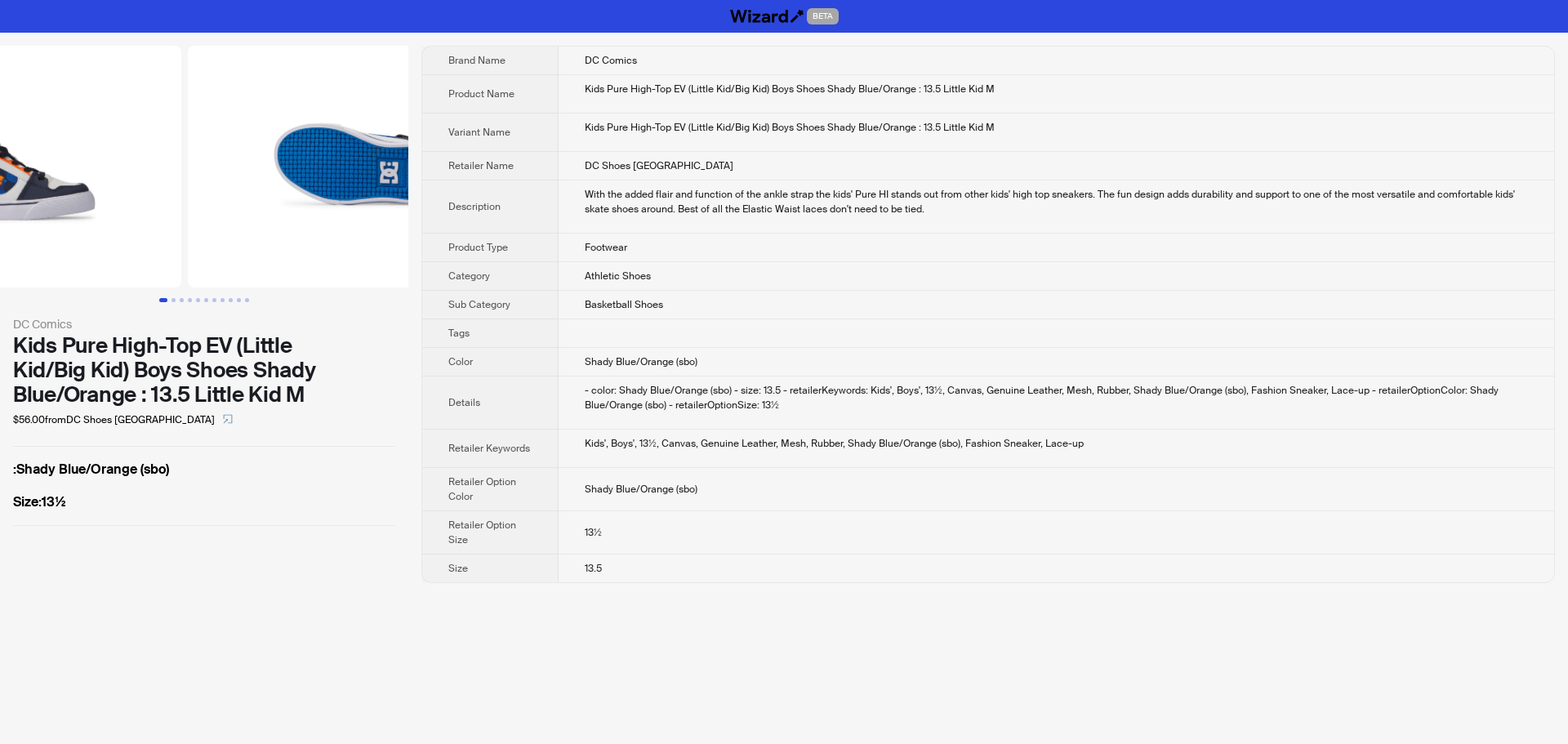
drag, startPoint x: 322, startPoint y: 216, endPoint x: 1, endPoint y: 252, distance: 323.0
click at [15, 250] on ul at bounding box center [204, 166] width 408 height 241
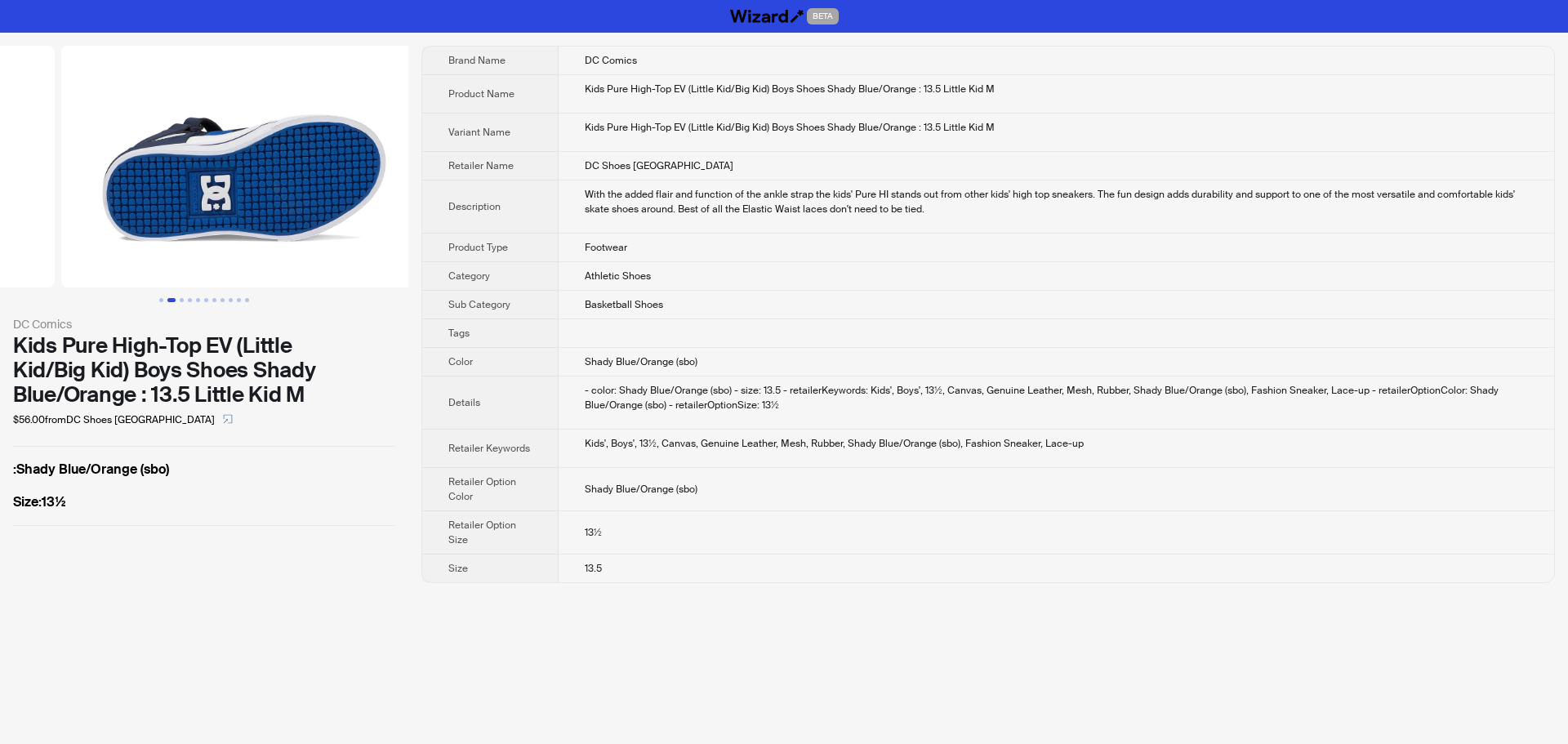
drag, startPoint x: 327, startPoint y: 213, endPoint x: 64, endPoint y: 167, distance: 267.0
click at [108, 179] on ul at bounding box center [204, 166] width 408 height 241
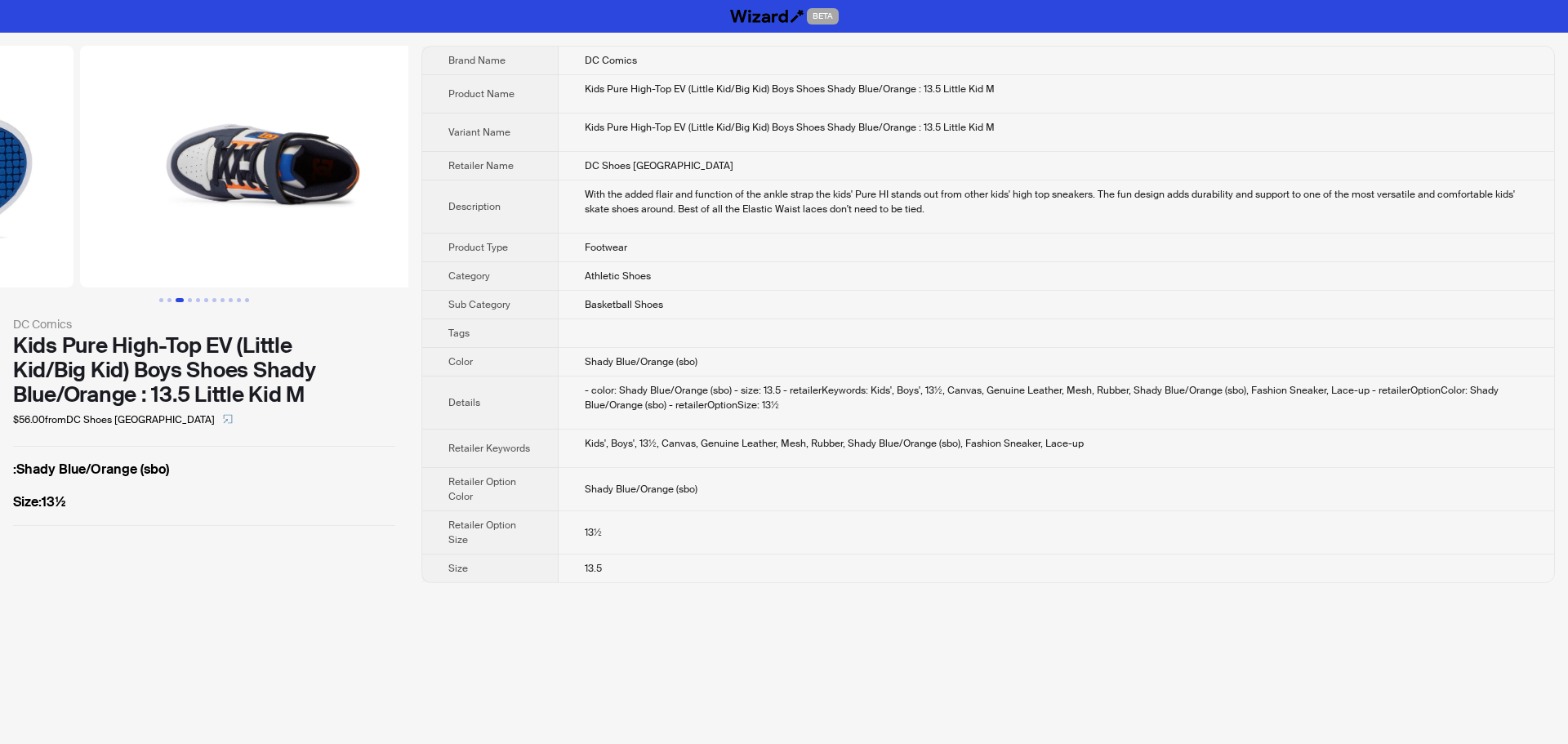
drag, startPoint x: 278, startPoint y: 191, endPoint x: 25, endPoint y: 241, distance: 257.9
click at [48, 228] on ul at bounding box center [204, 166] width 408 height 241
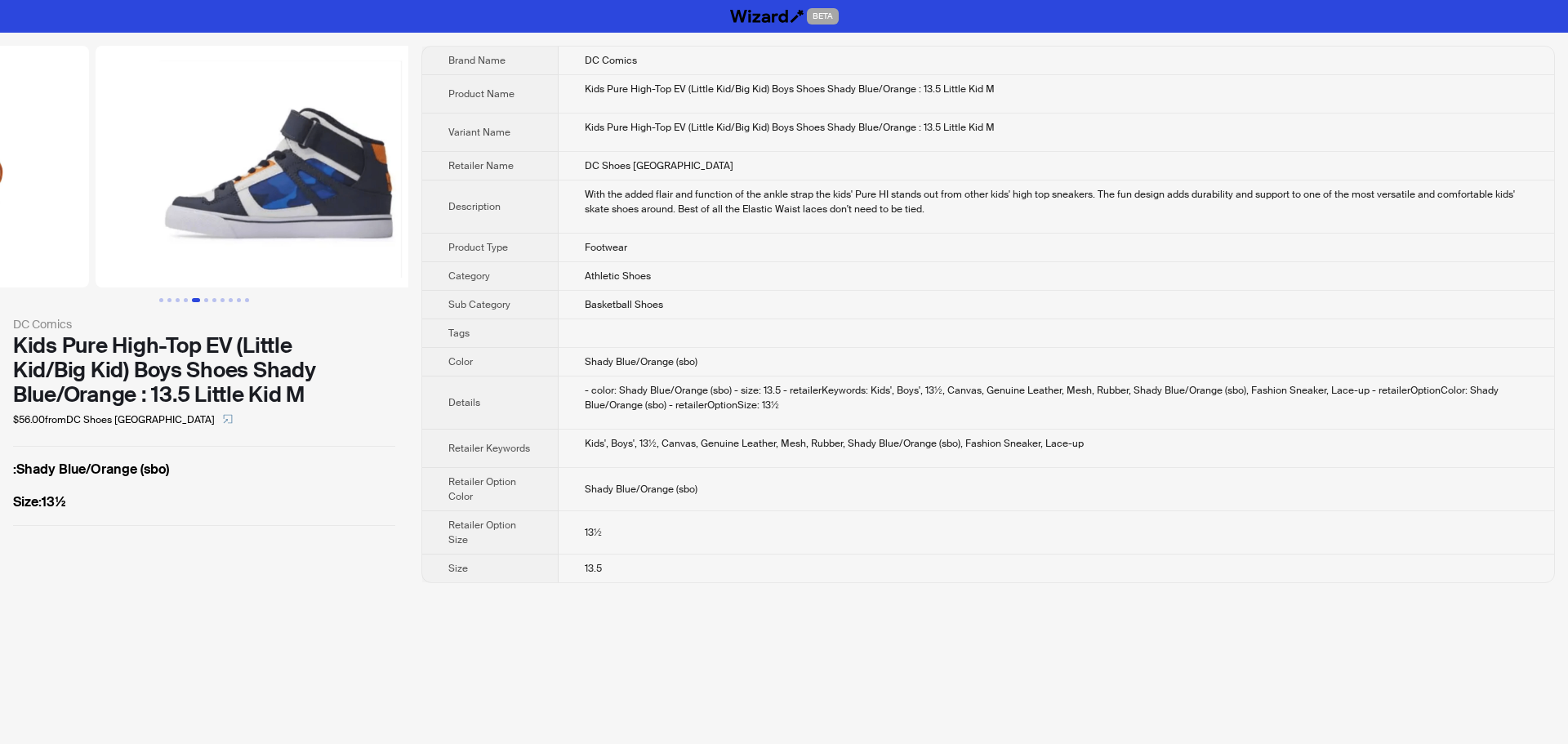
drag, startPoint x: 313, startPoint y: 267, endPoint x: 115, endPoint y: 269, distance: 198.0
click at [115, 269] on ul at bounding box center [204, 166] width 408 height 241
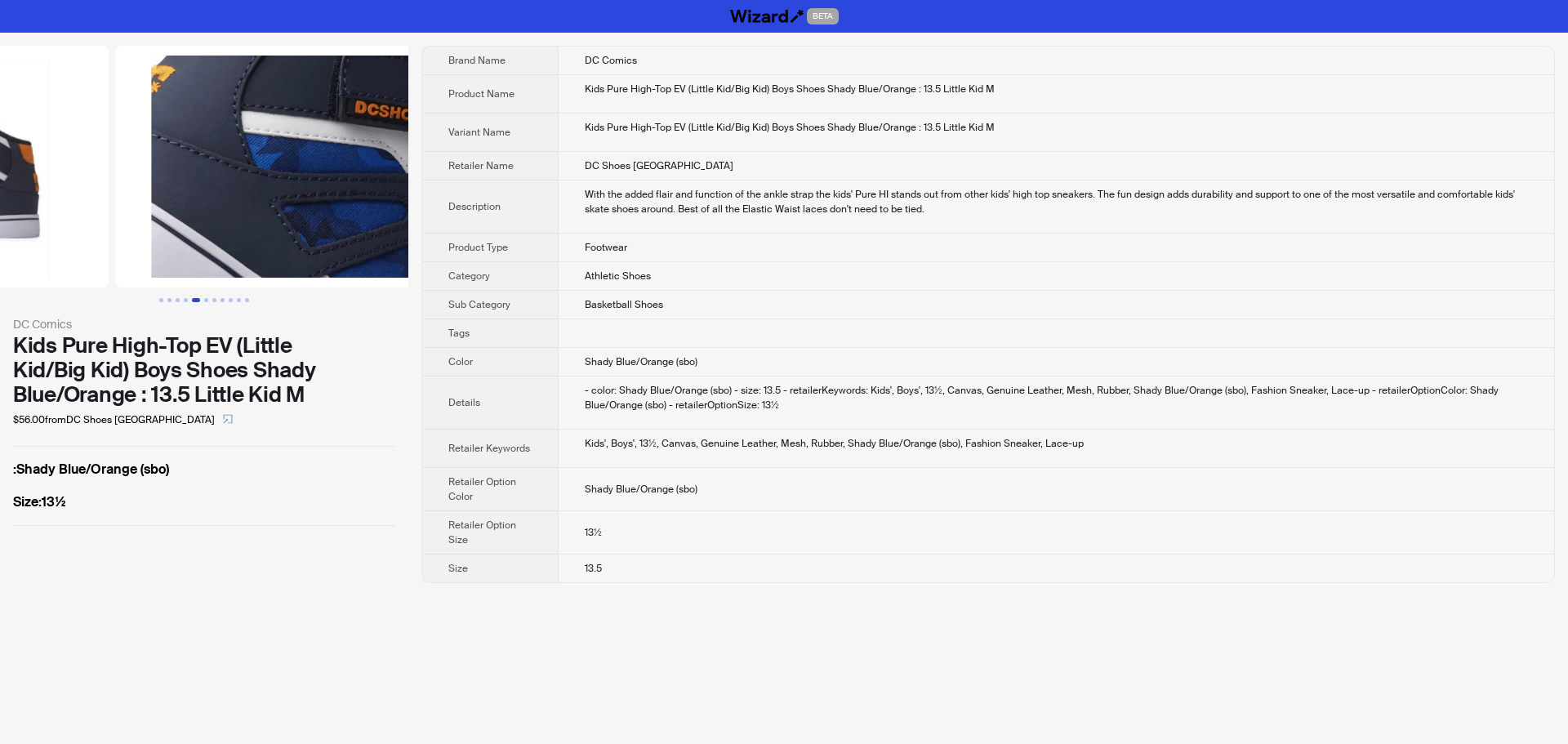
drag, startPoint x: 323, startPoint y: 246, endPoint x: 97, endPoint y: 250, distance: 226.0
click at [102, 250] on ul at bounding box center [204, 166] width 408 height 241
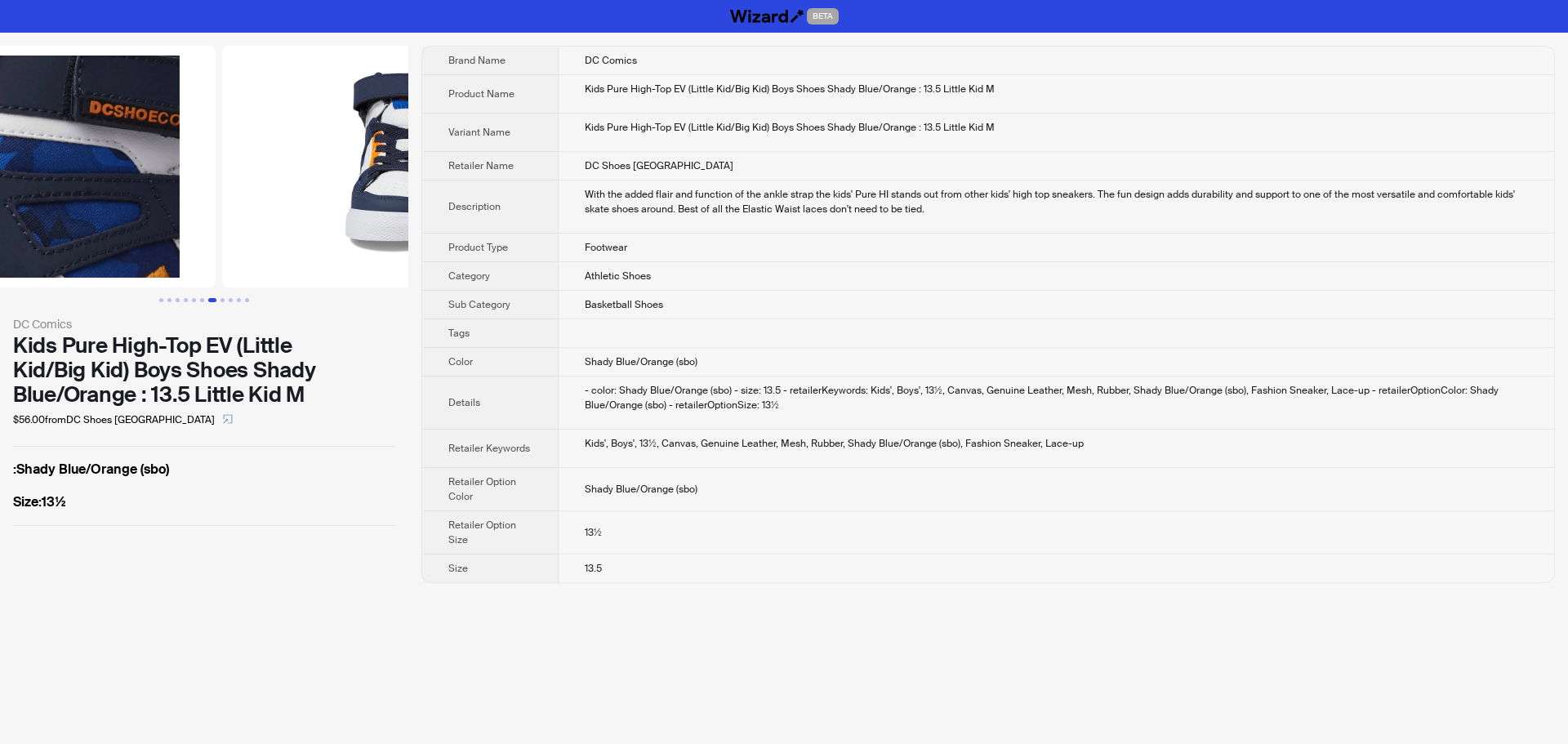
scroll to position [0, 2235]
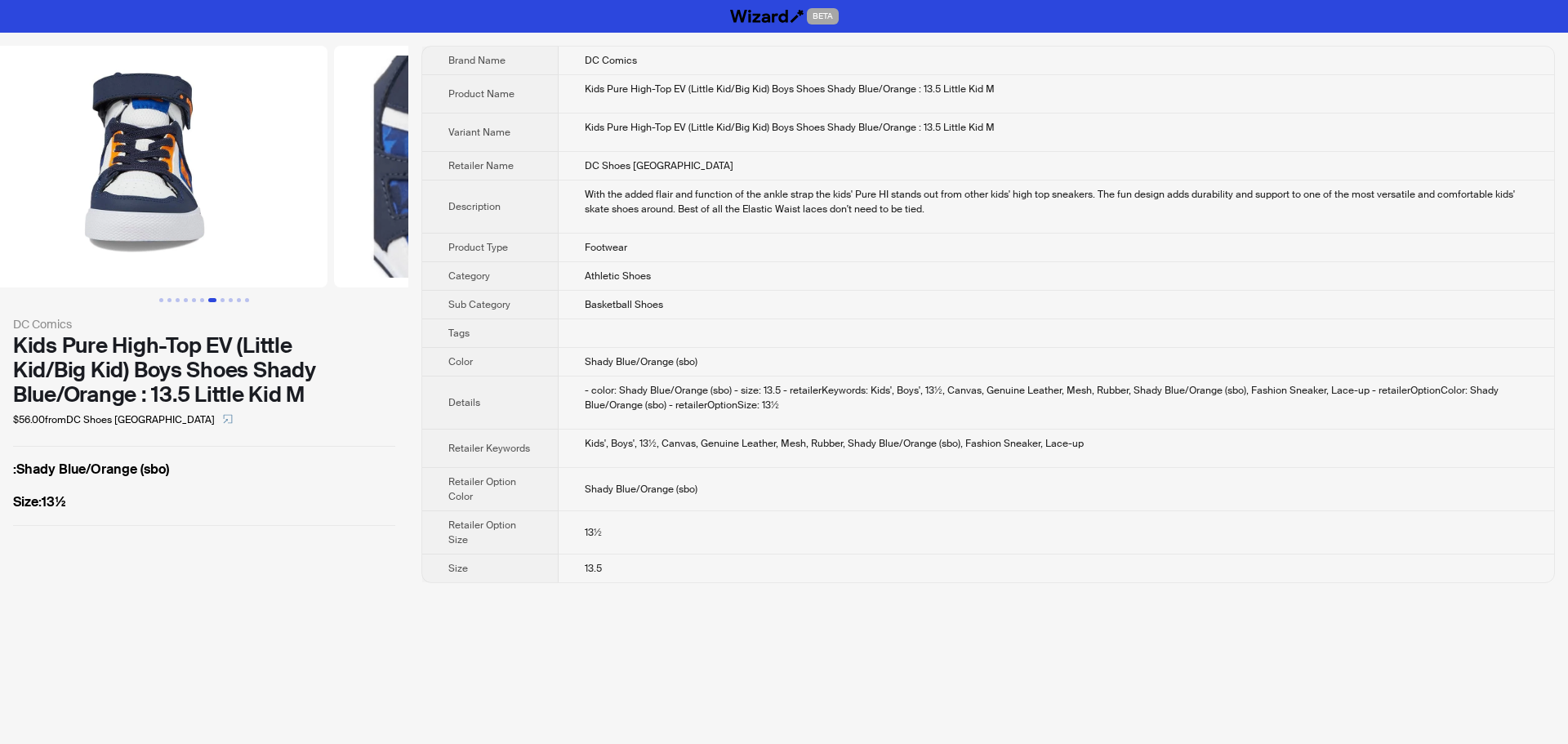
drag, startPoint x: 310, startPoint y: 263, endPoint x: 0, endPoint y: 260, distance: 310.0
click at [0, 260] on ul at bounding box center [204, 166] width 408 height 241
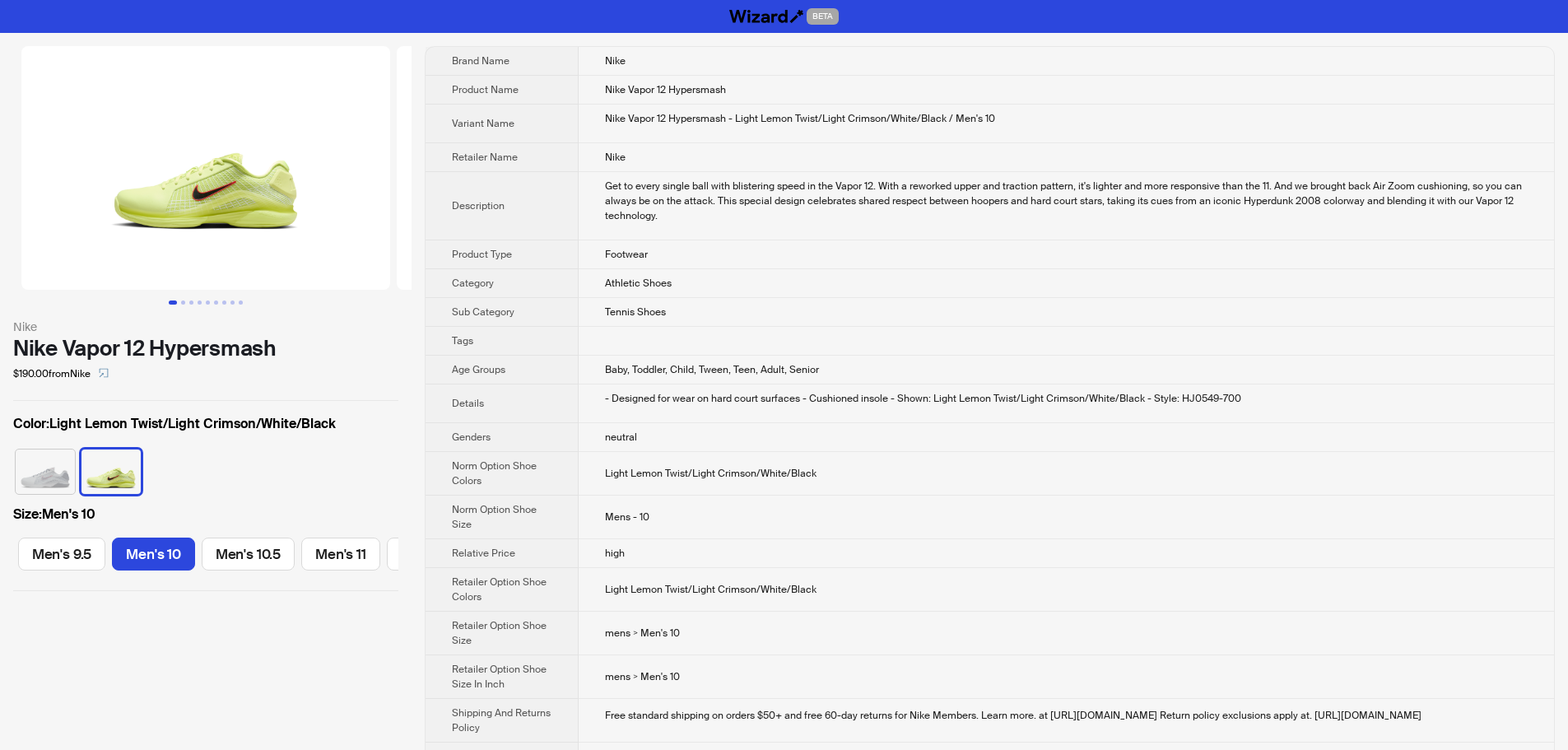
scroll to position [0, 676]
click at [1163, 402] on div "- Designed for wear on hard court surfaces - Cushioned insole - Shown: Light Le…" at bounding box center [1066, 398] width 922 height 15
click at [1075, 101] on td "Nike Vapor 12 Hypersmash" at bounding box center [1066, 90] width 975 height 29
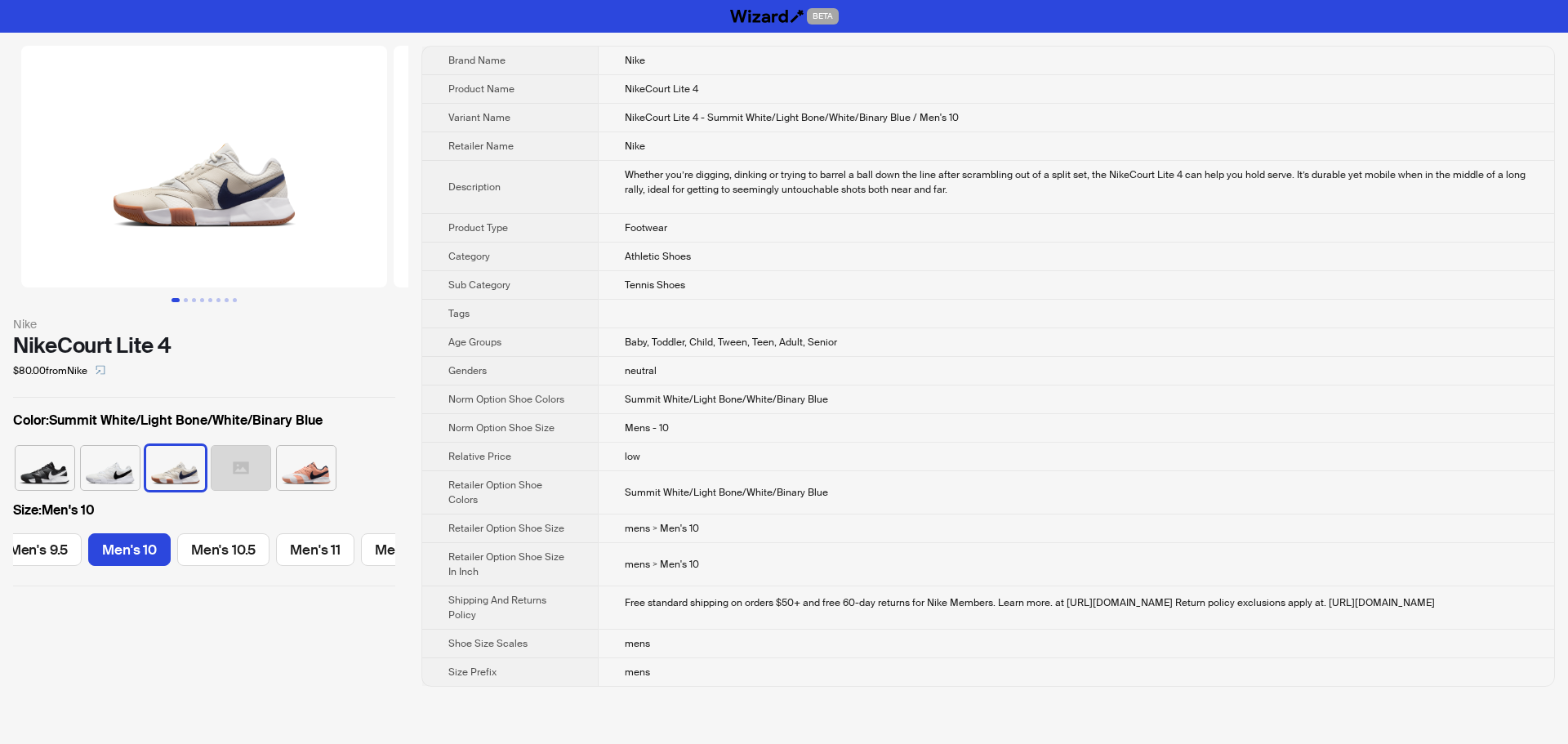
scroll to position [0, 1113]
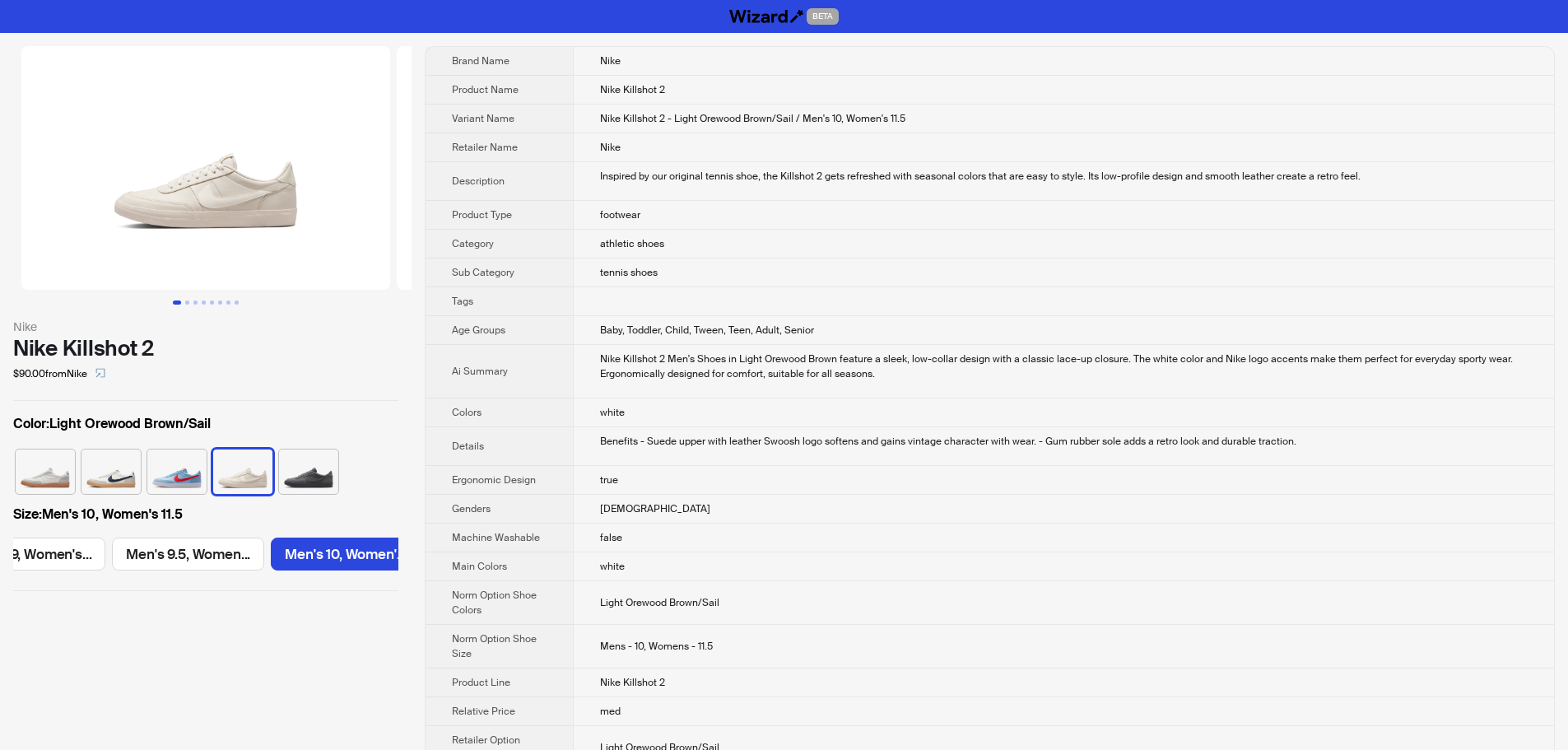
scroll to position [0, 1242]
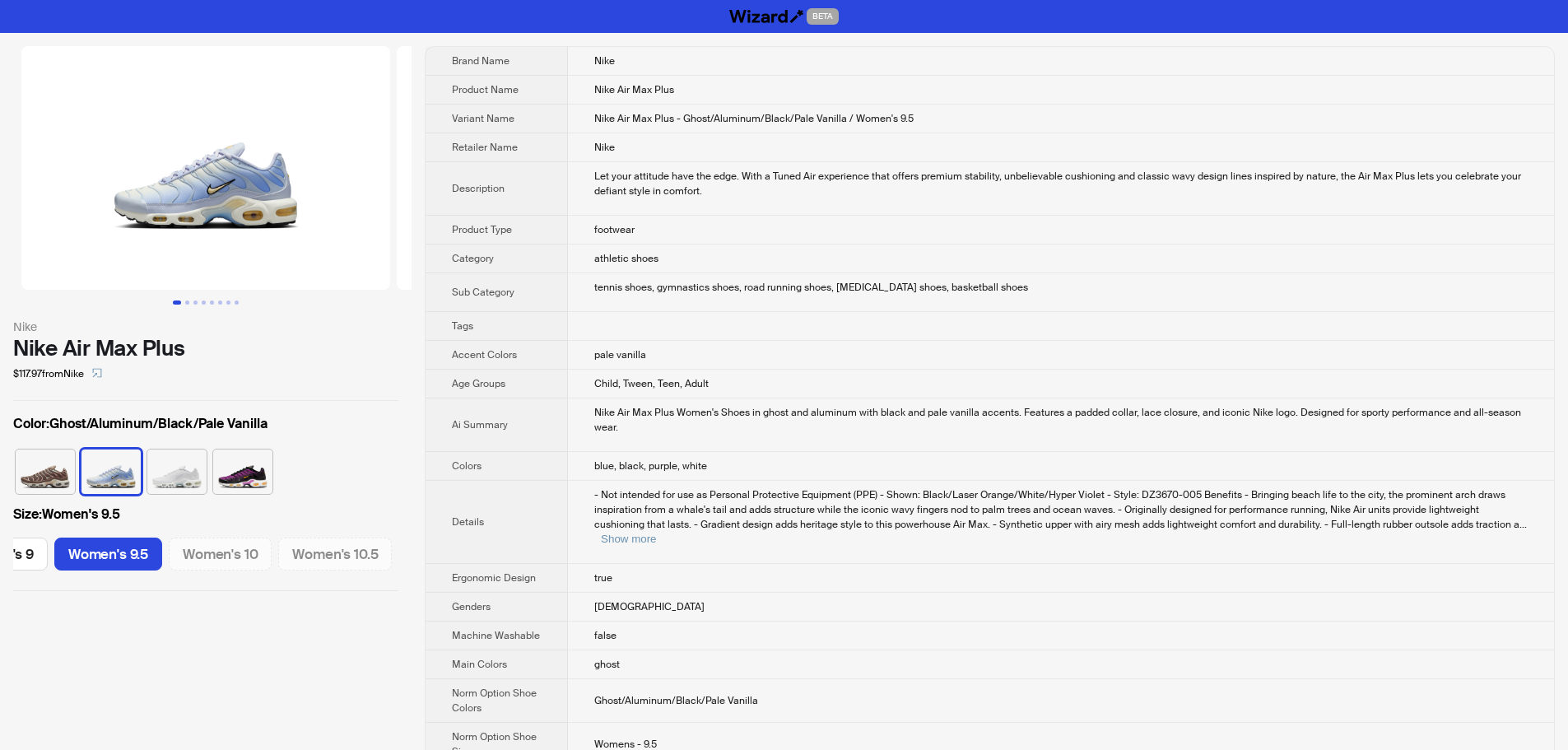
scroll to position [0, 942]
drag, startPoint x: 229, startPoint y: 212, endPoint x: 386, endPoint y: 223, distance: 157.4
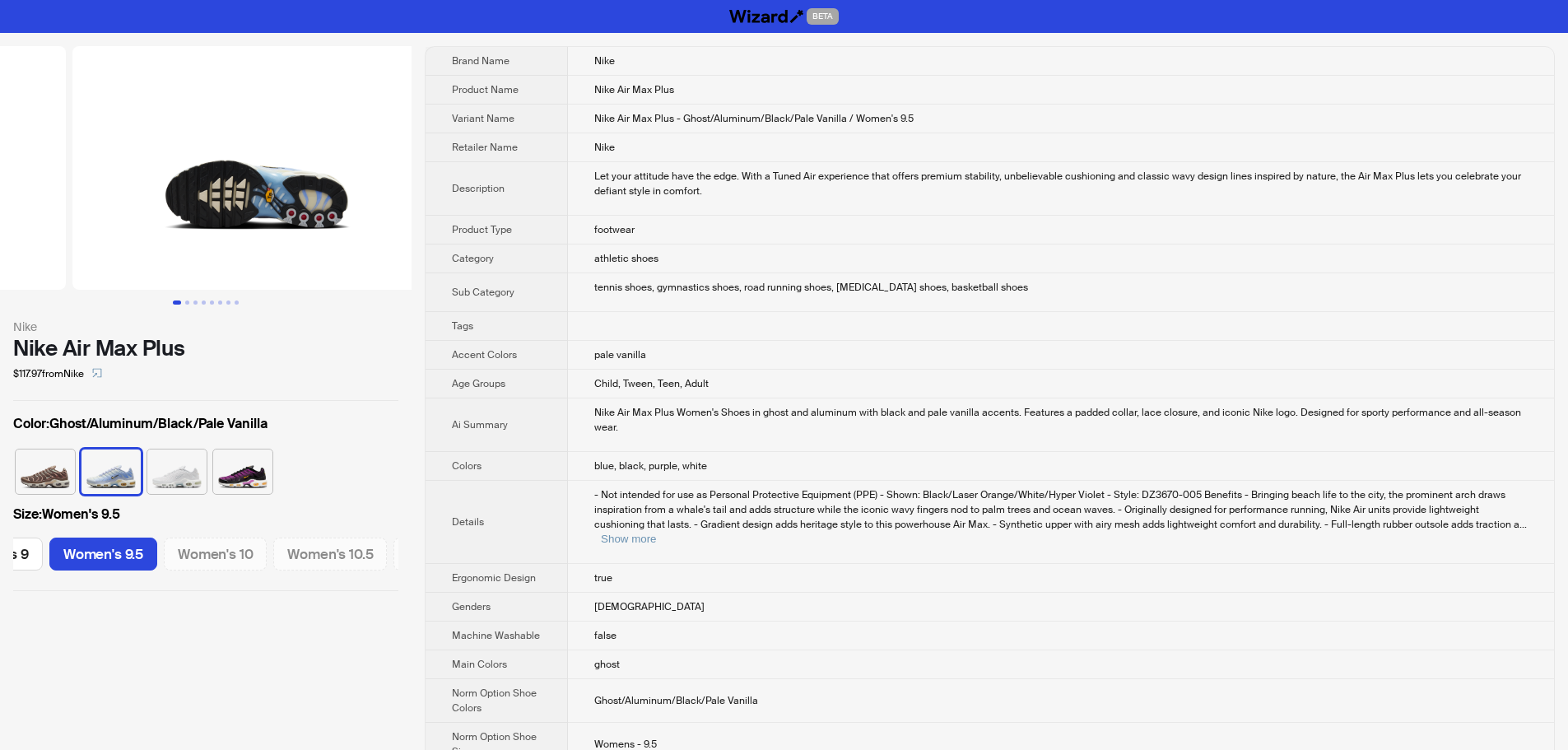
drag, startPoint x: 298, startPoint y: 224, endPoint x: 23, endPoint y: 230, distance: 275.1
click at [56, 225] on ul at bounding box center [205, 168] width 411 height 243
drag, startPoint x: 309, startPoint y: 238, endPoint x: 18, endPoint y: 239, distance: 291.0
click at [11, 239] on ul at bounding box center [205, 168] width 411 height 243
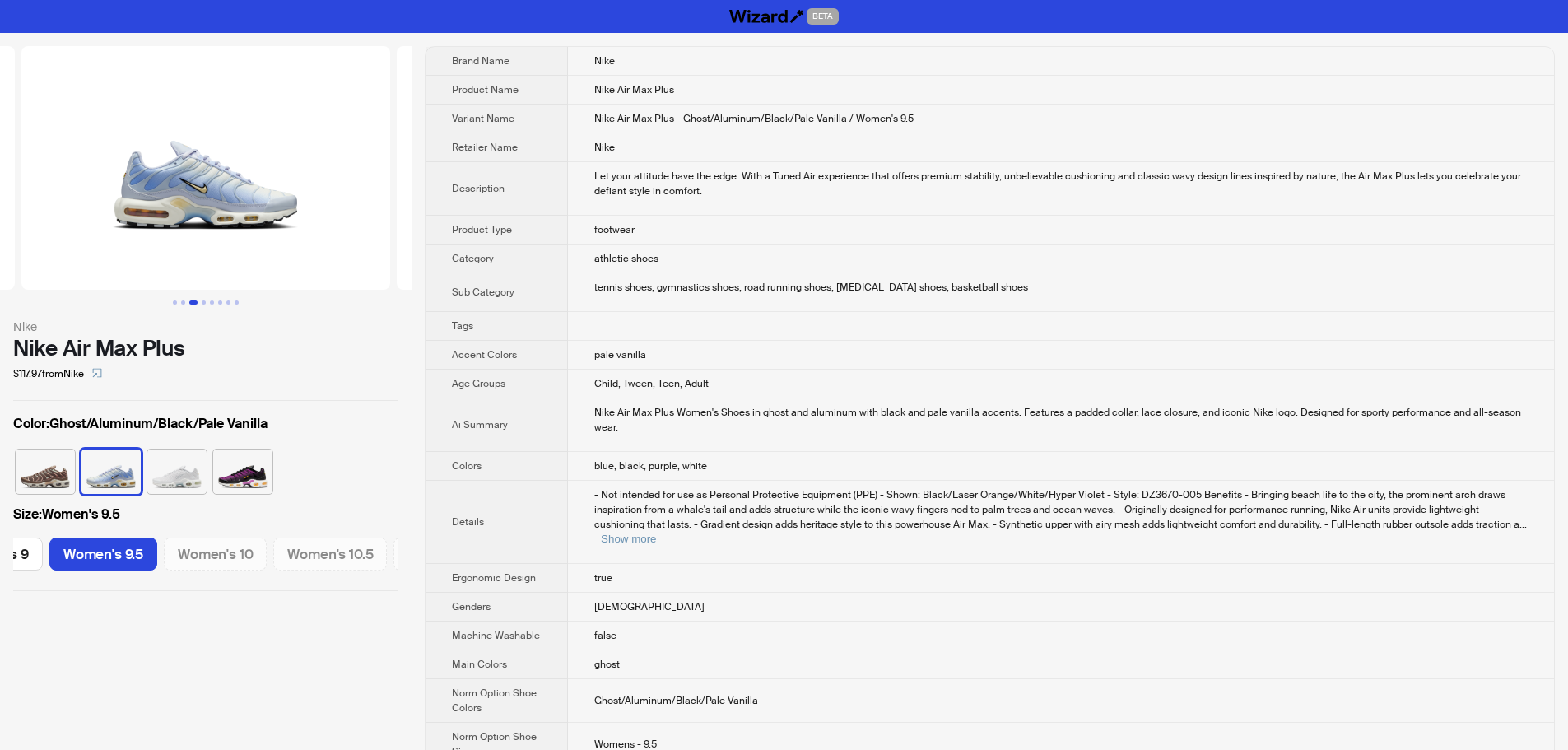
scroll to position [0, 1126]
drag, startPoint x: 269, startPoint y: 240, endPoint x: 66, endPoint y: 238, distance: 203.0
click at [80, 238] on ul at bounding box center [205, 168] width 411 height 243
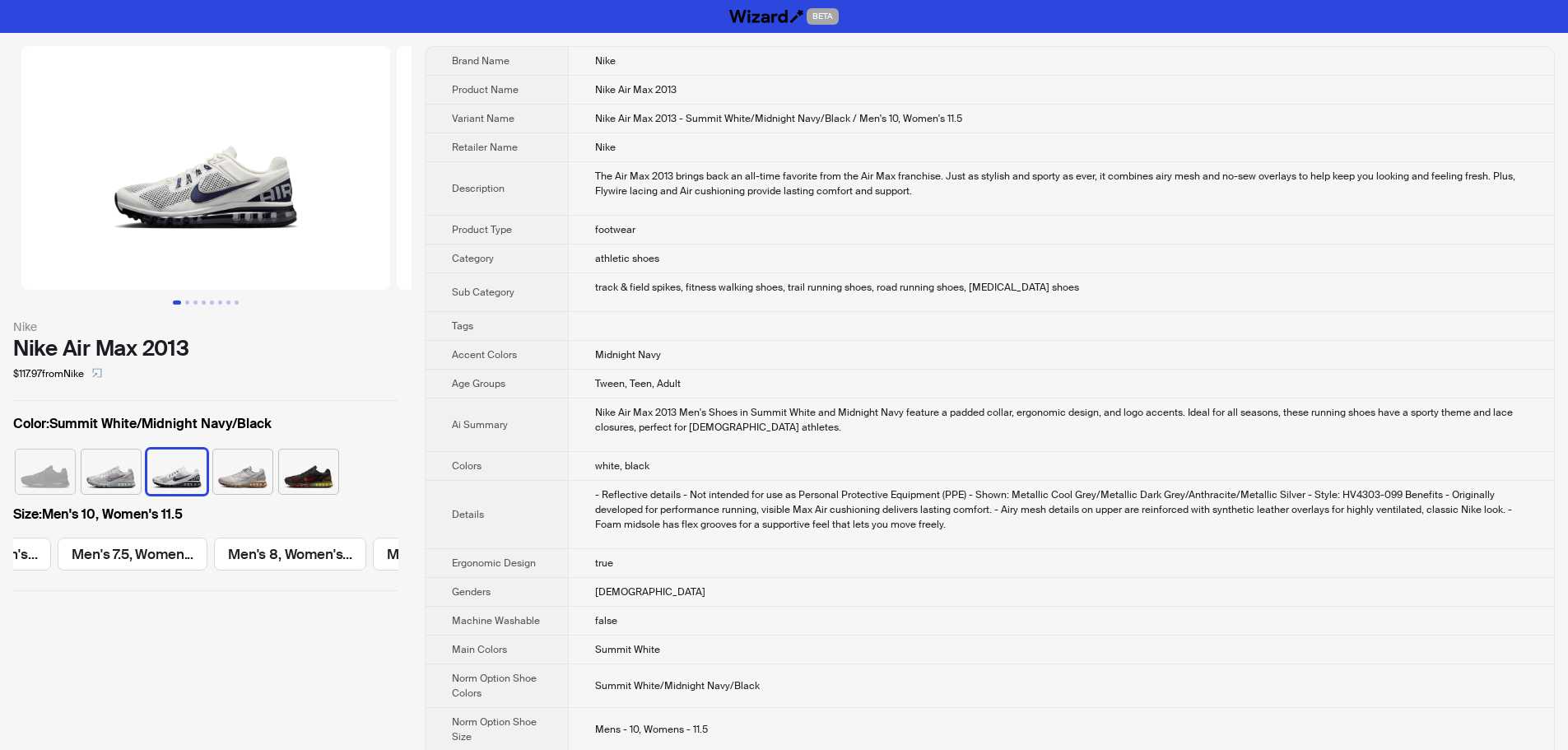
scroll to position [0, 1242]
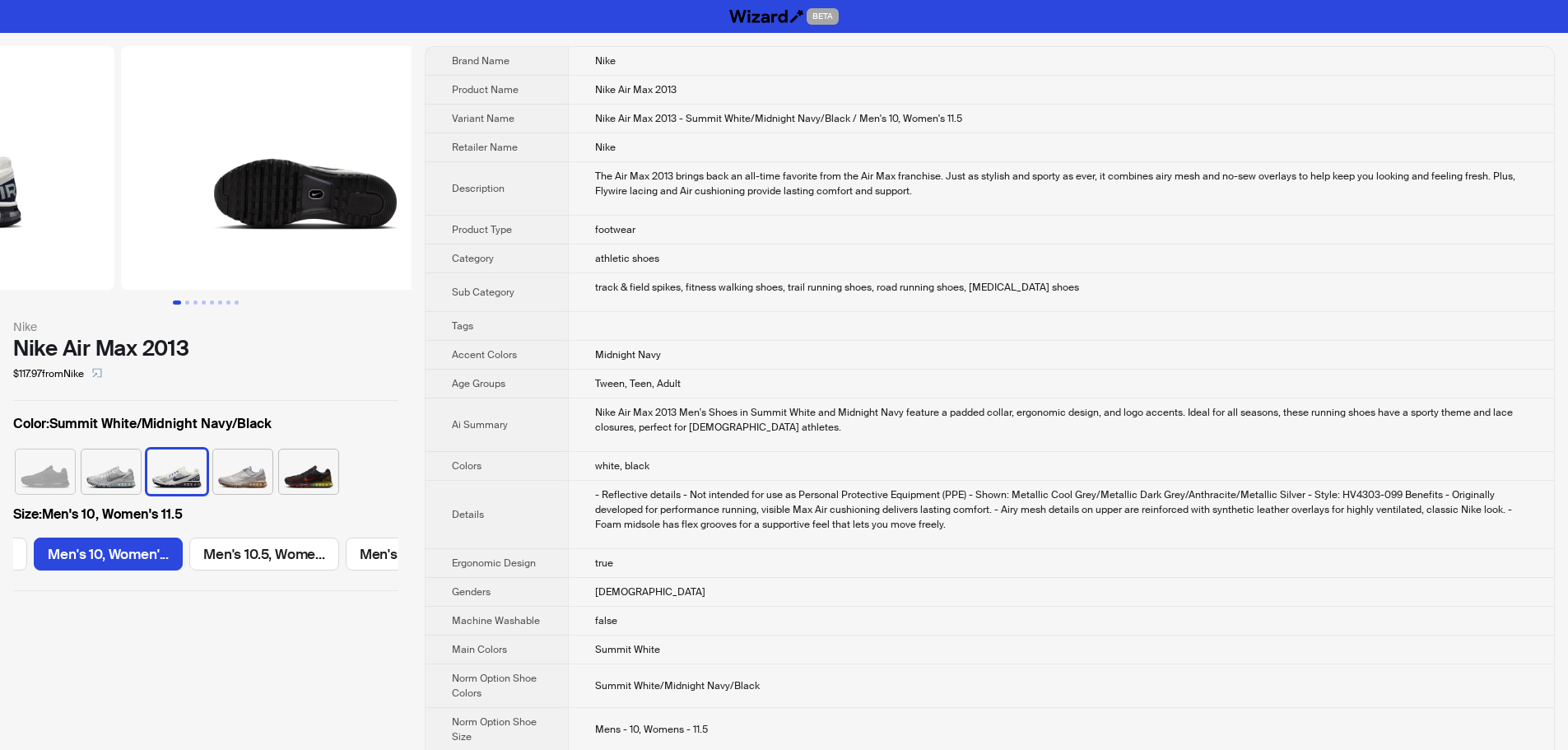
drag, startPoint x: 358, startPoint y: 198, endPoint x: 26, endPoint y: 225, distance: 333.1
click at [56, 224] on ul at bounding box center [205, 168] width 411 height 243
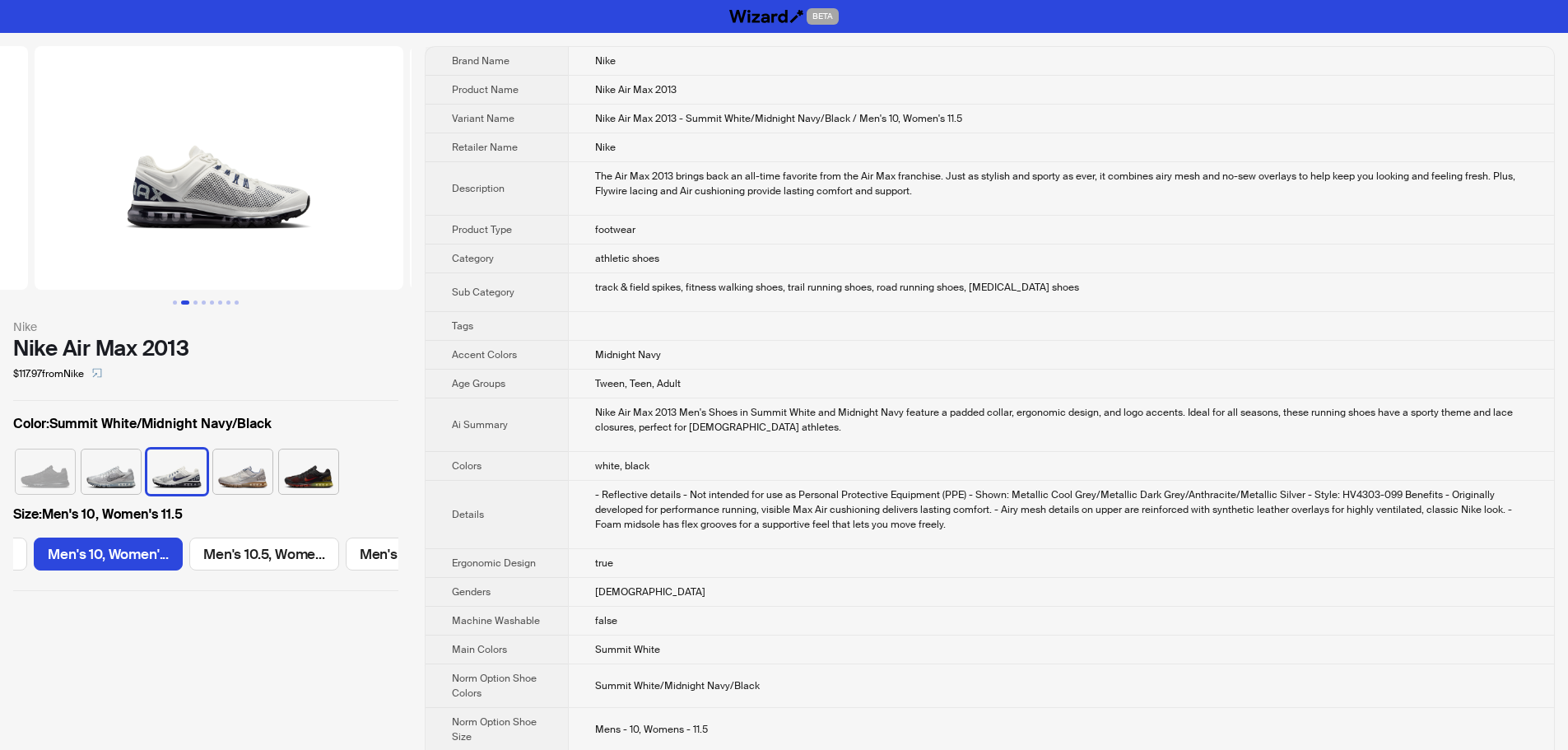
drag, startPoint x: 286, startPoint y: 244, endPoint x: 12, endPoint y: 242, distance: 274.0
click at [44, 242] on ul at bounding box center [205, 168] width 411 height 243
drag, startPoint x: 216, startPoint y: 253, endPoint x: 344, endPoint y: 288, distance: 132.7
click at [344, 288] on img at bounding box center [198, 168] width 369 height 243
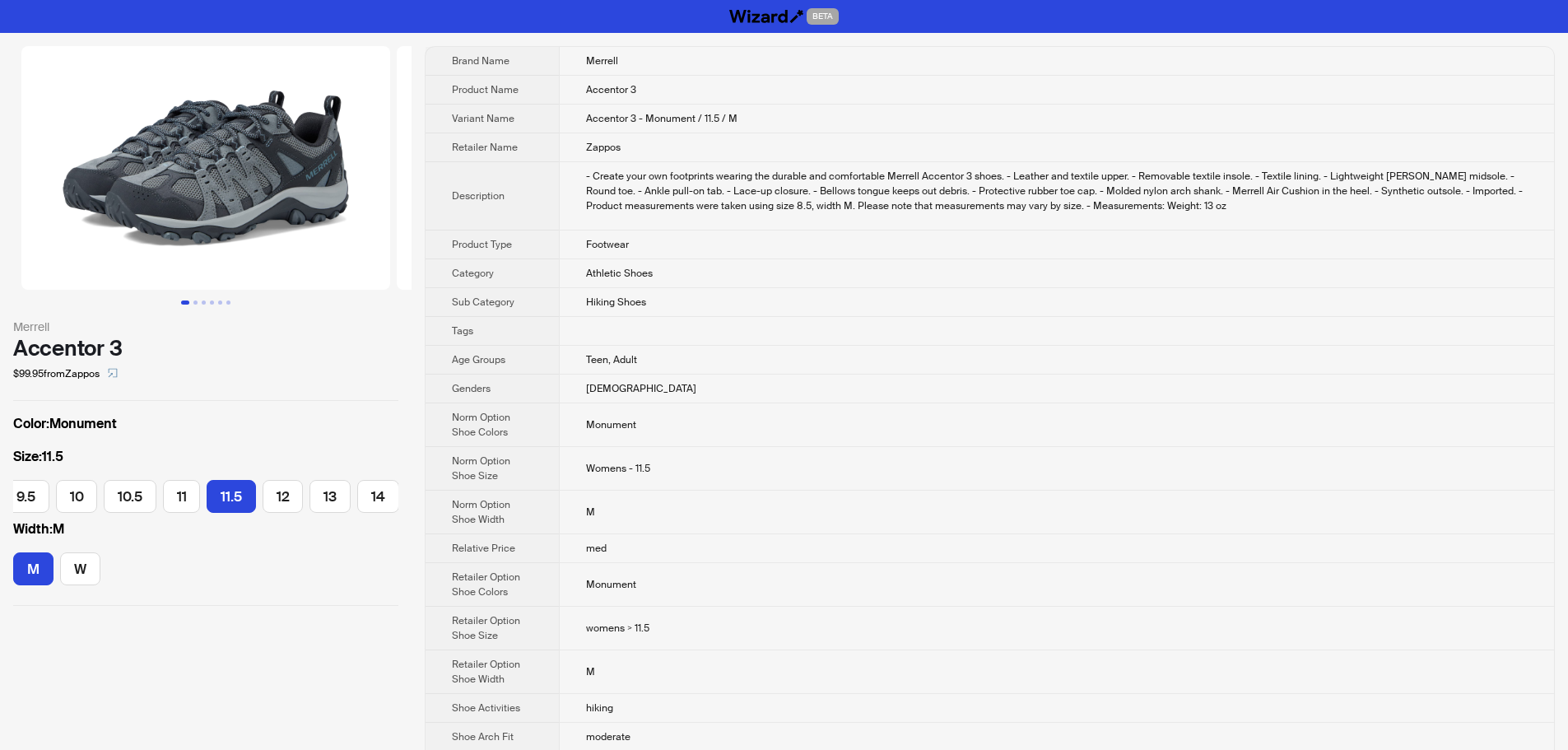
scroll to position [0, 439]
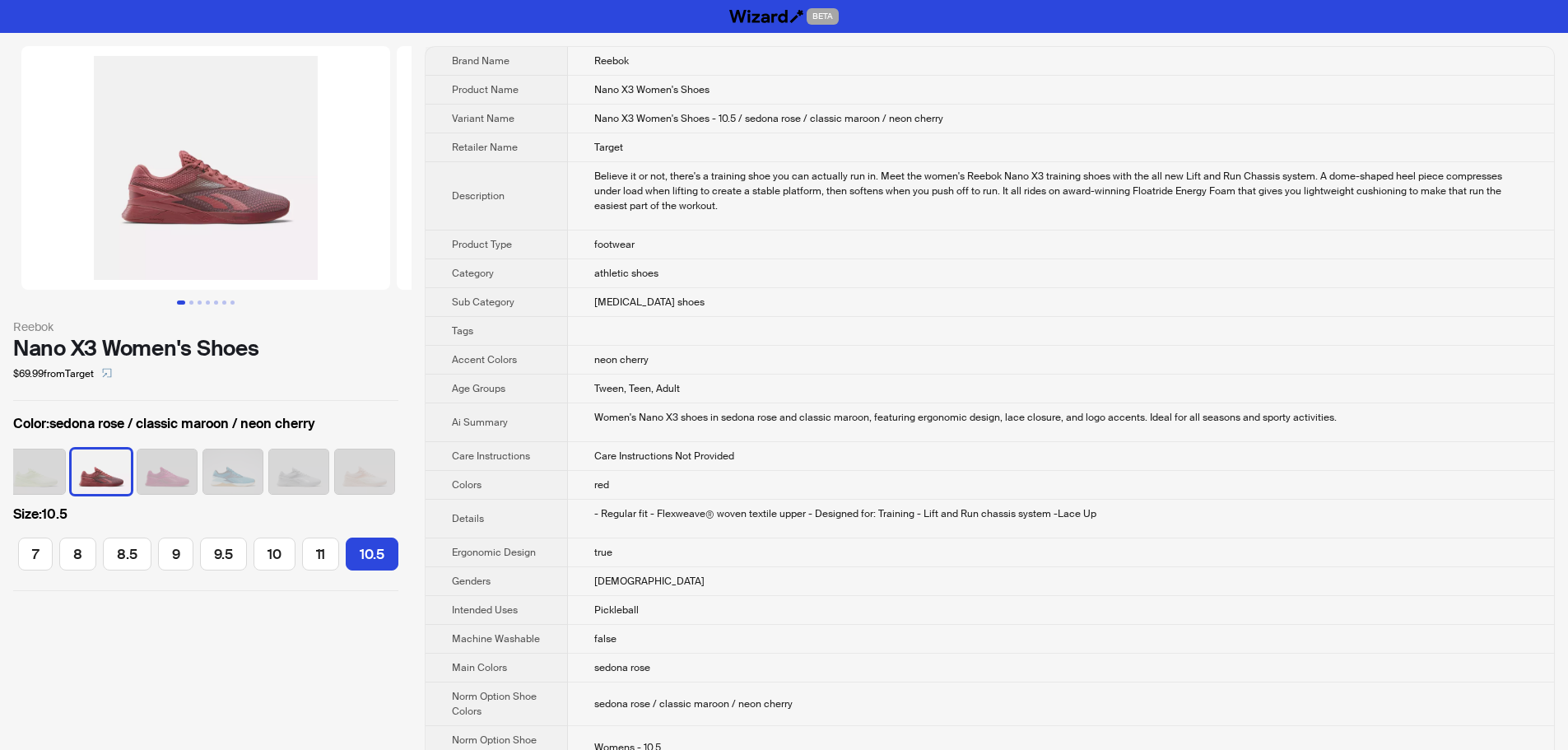
click at [948, 218] on td "Believe it or not, there's a training shoe you can actually run in. Meet the wo…" at bounding box center [1060, 196] width 987 height 69
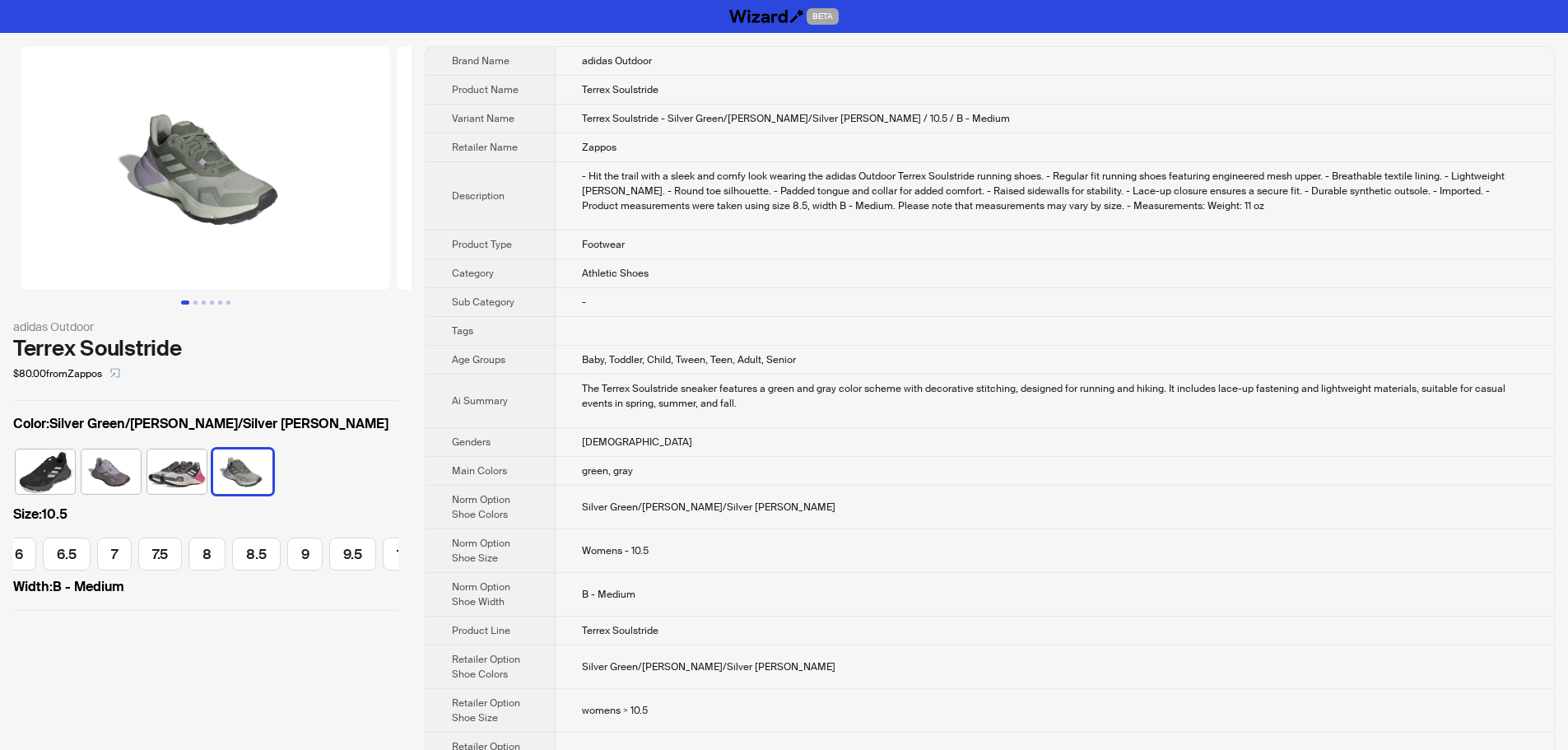
scroll to position [0, 197]
click at [899, 212] on div "- Hit the trail with a sleek and comfy look wearing the adidas Outdoor Terrex S…" at bounding box center [1054, 190] width 946 height 44
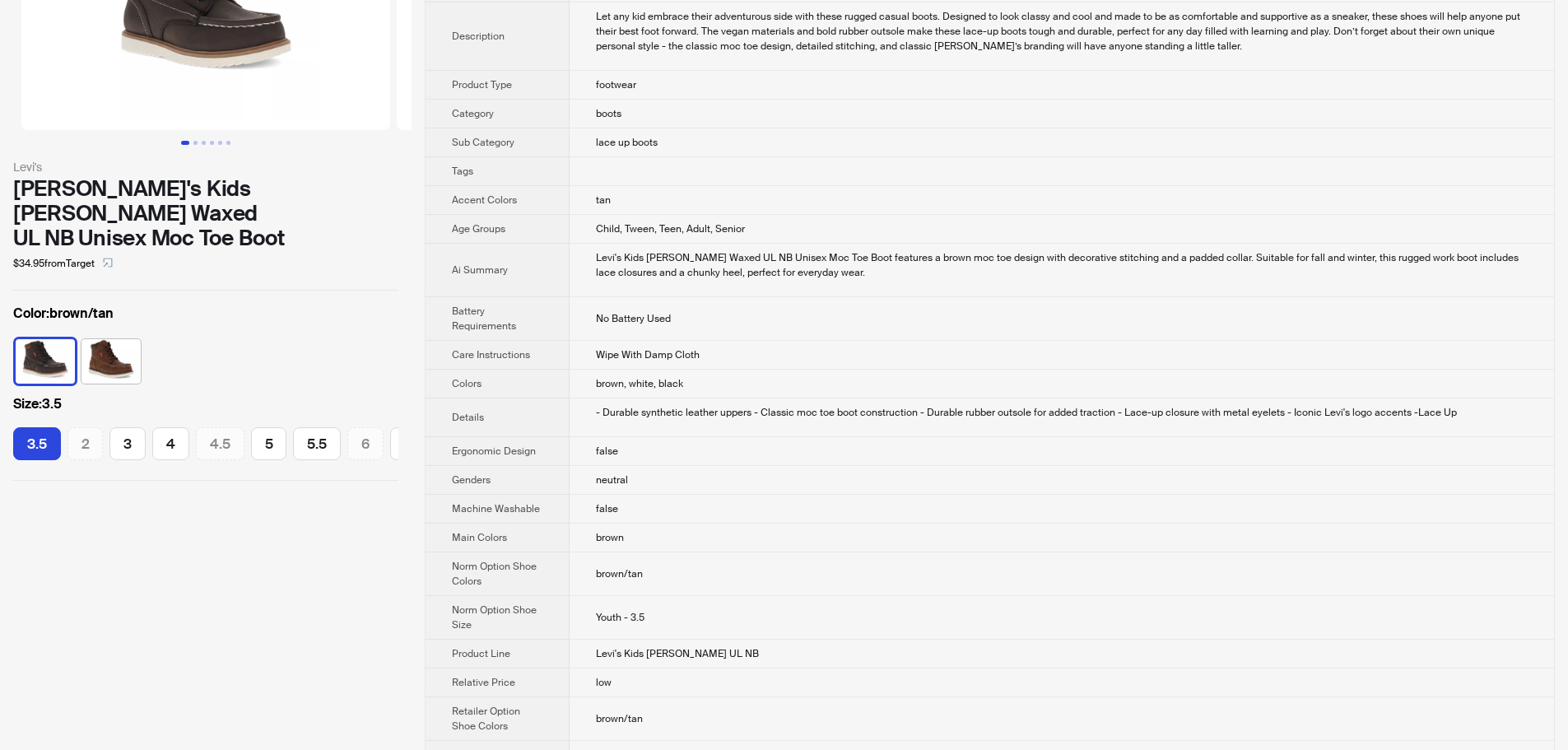
scroll to position [164, 0]
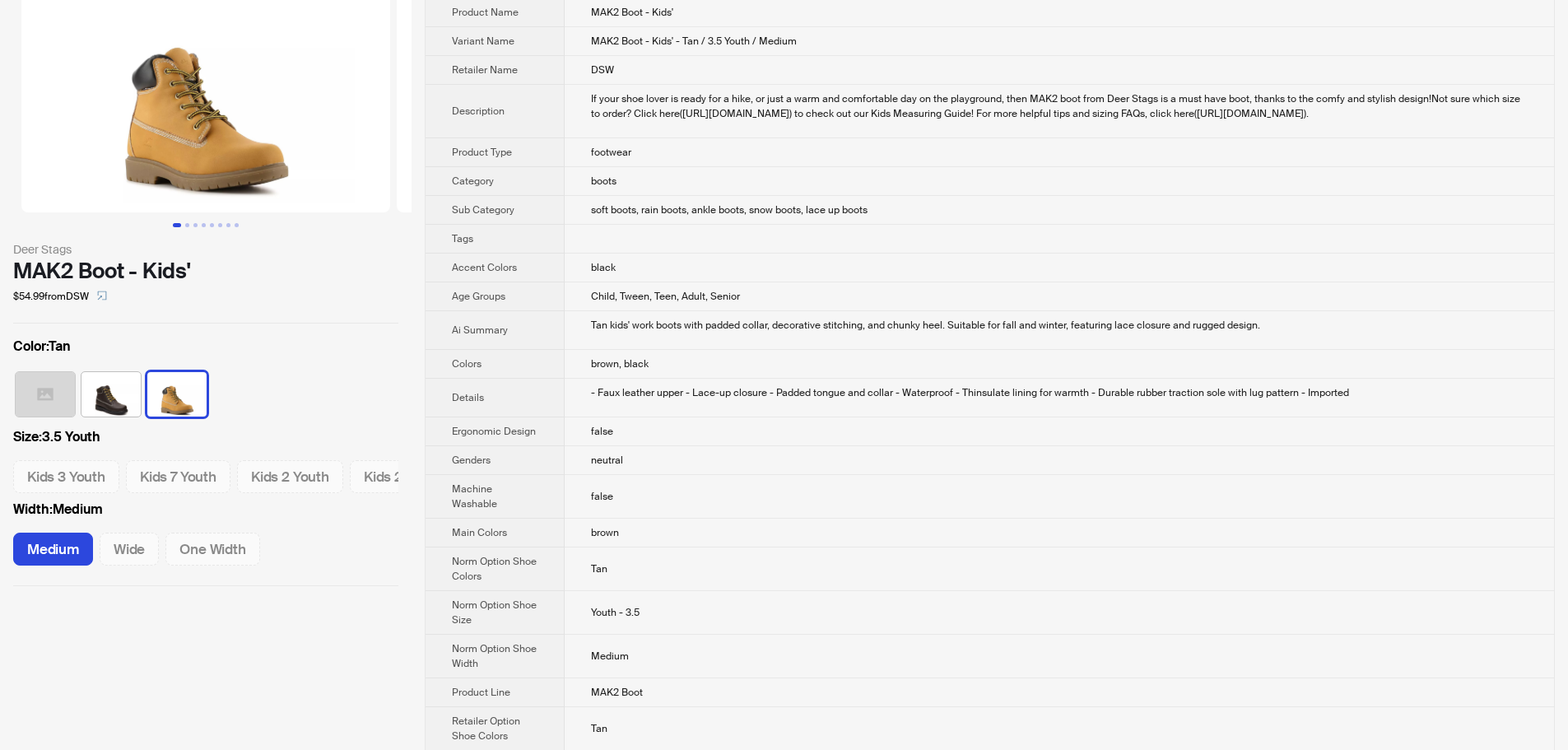
scroll to position [83, 0]
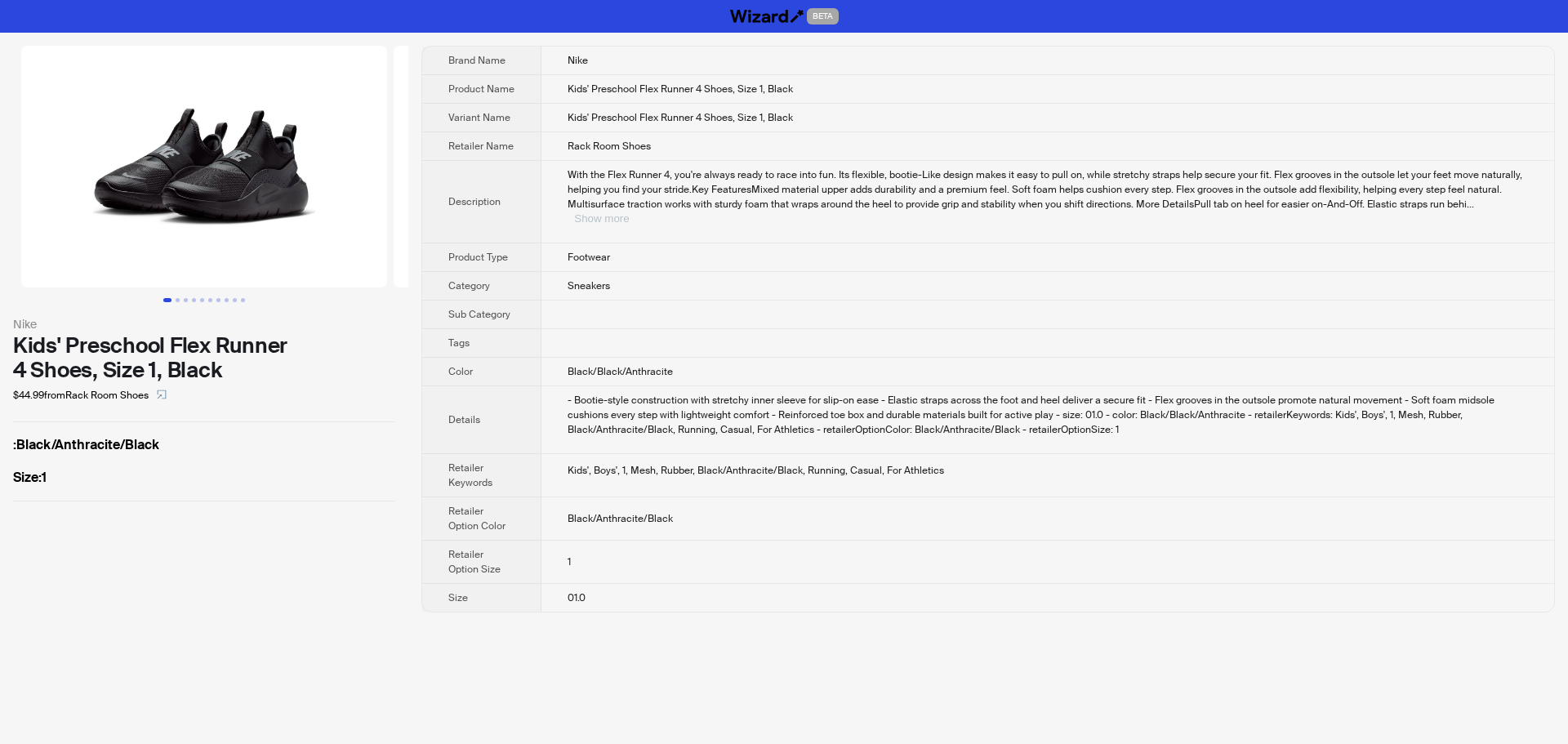
click at [629, 212] on button "Show more" at bounding box center [601, 218] width 54 height 12
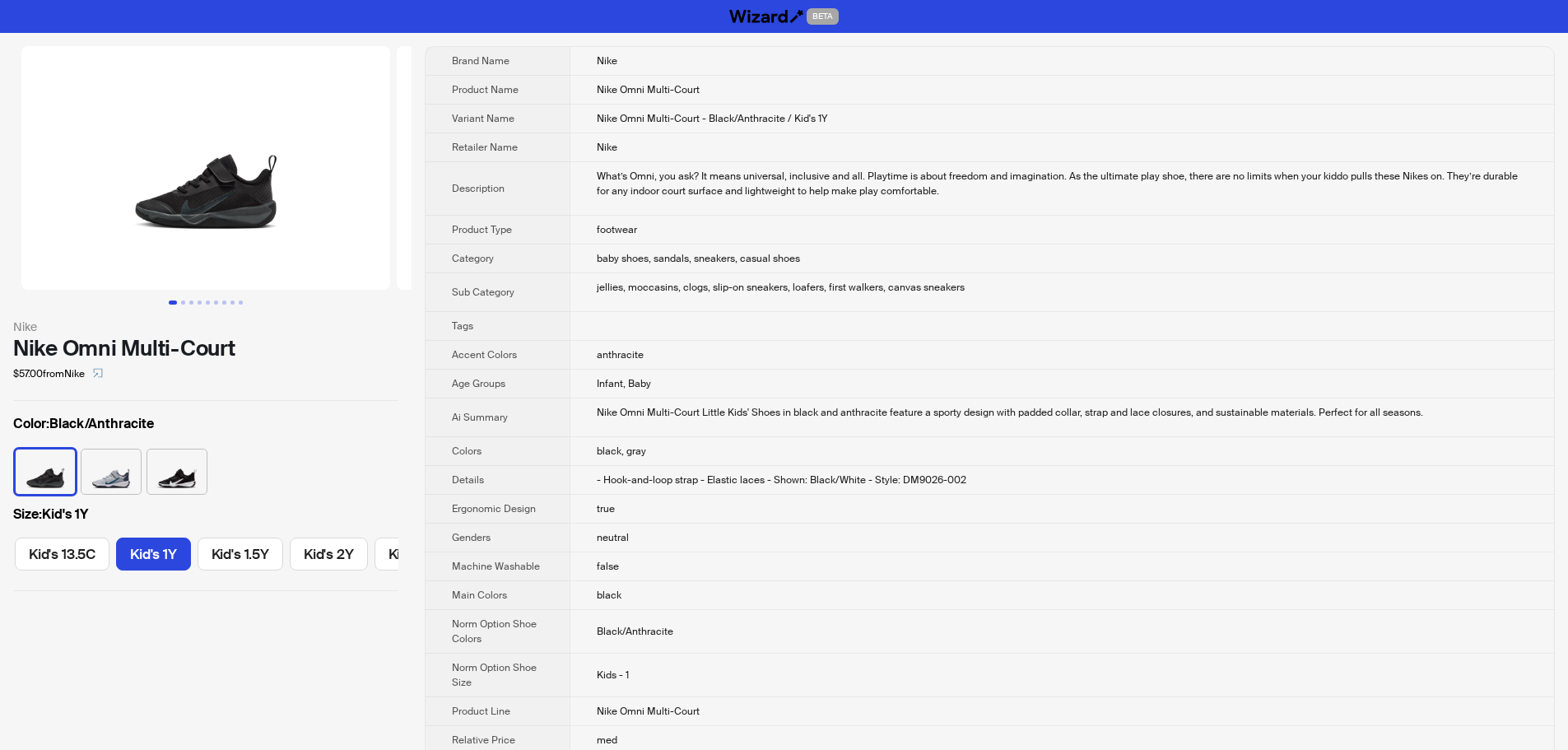
scroll to position [0, 667]
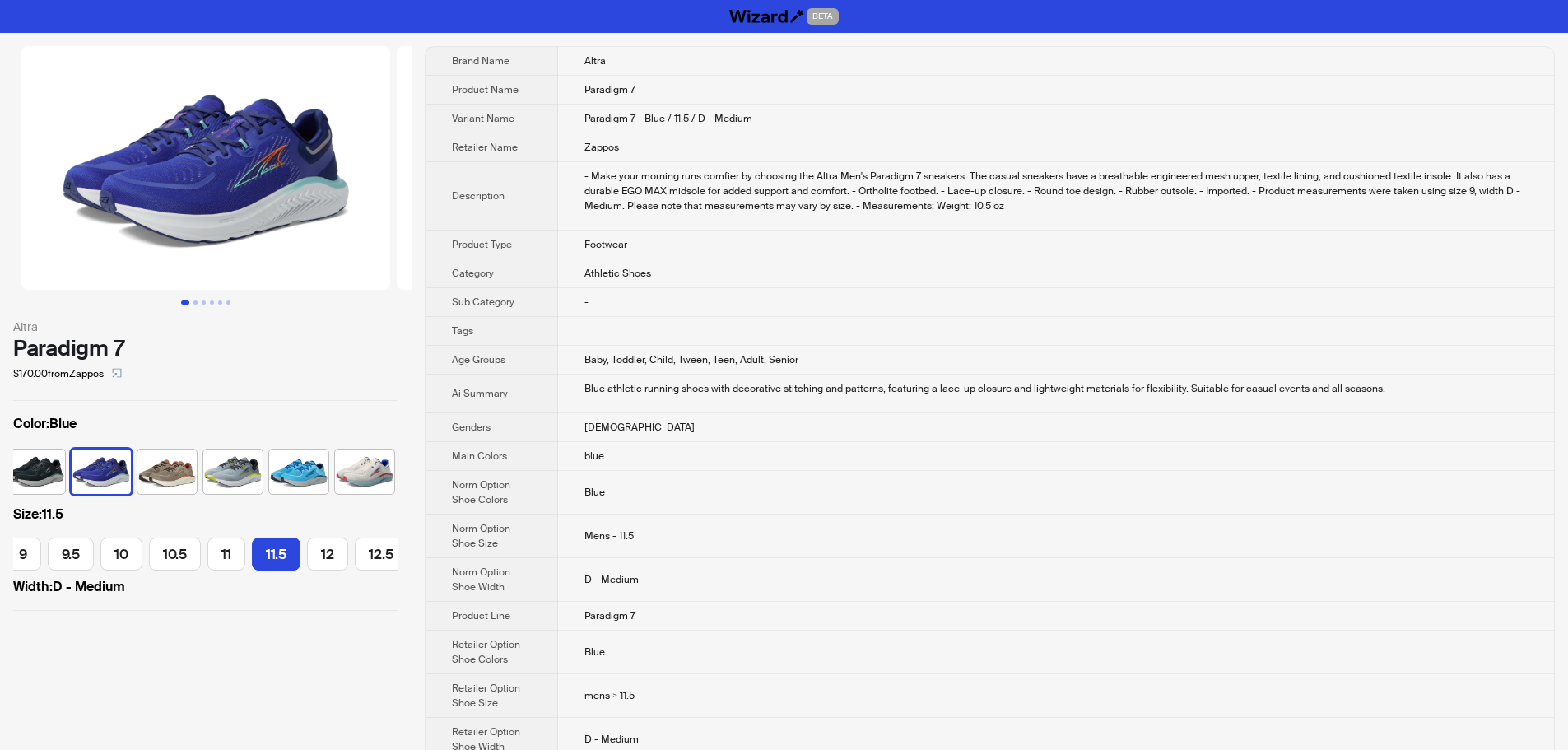
scroll to position [0, 209]
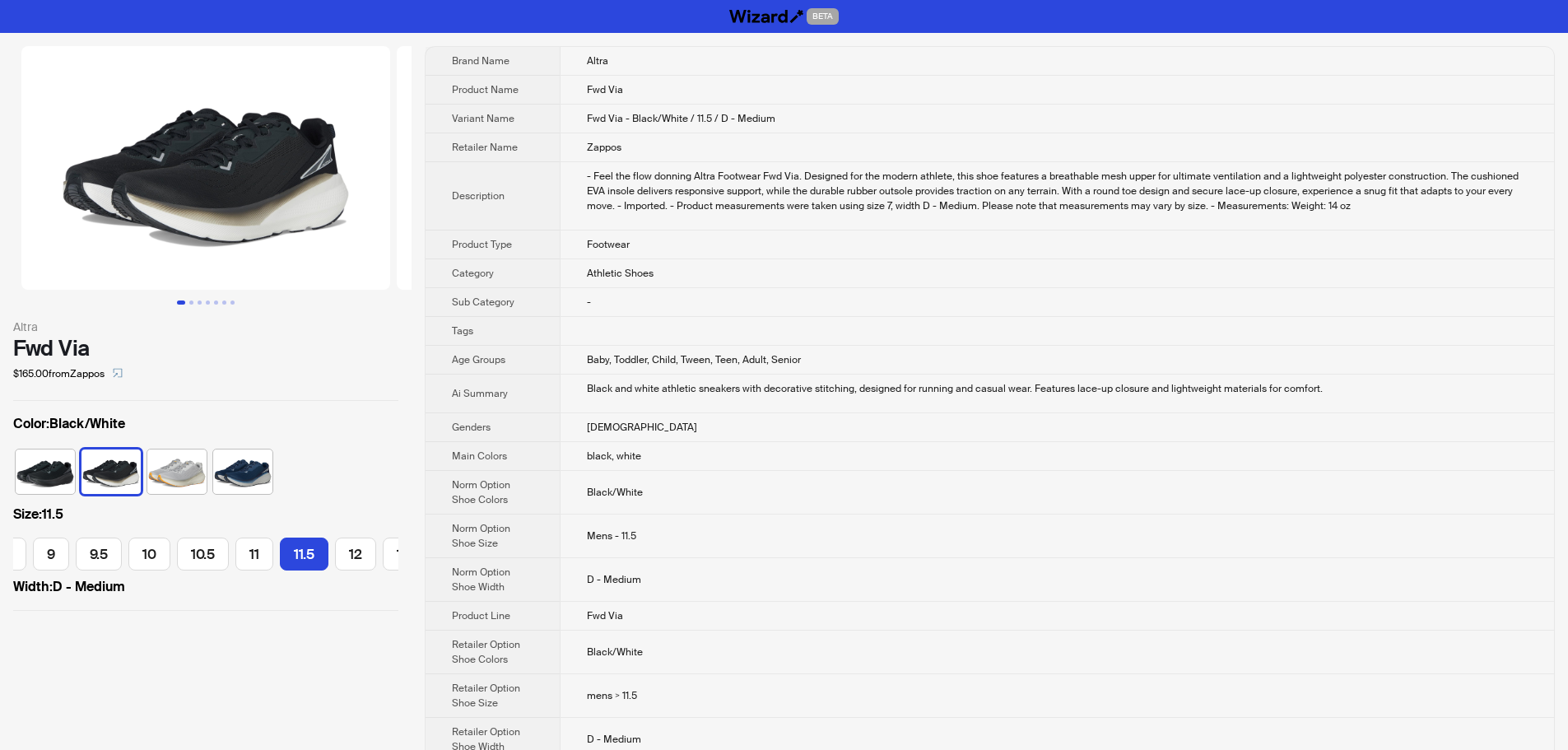
scroll to position [0, 256]
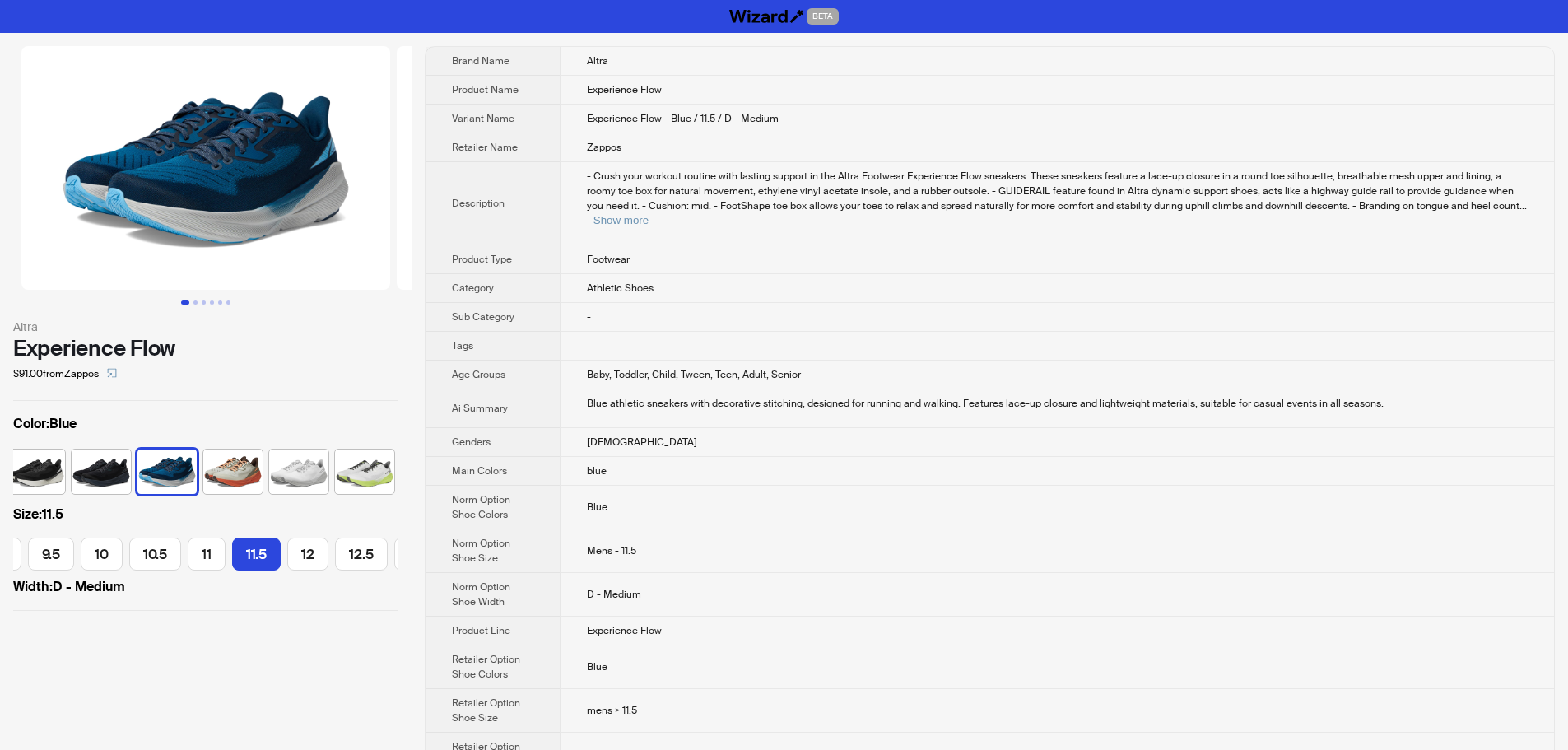
scroll to position [0, 256]
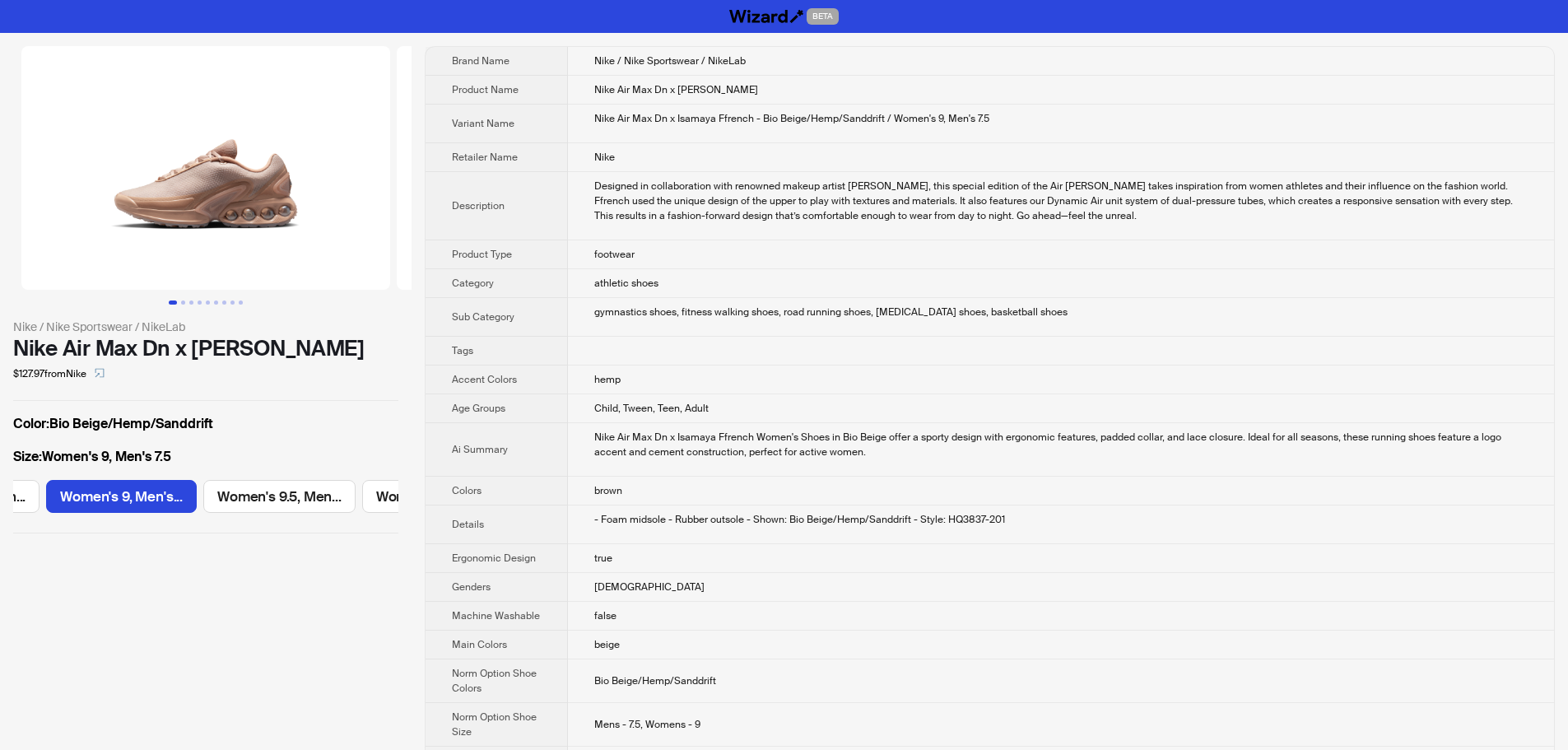
scroll to position [0, 1242]
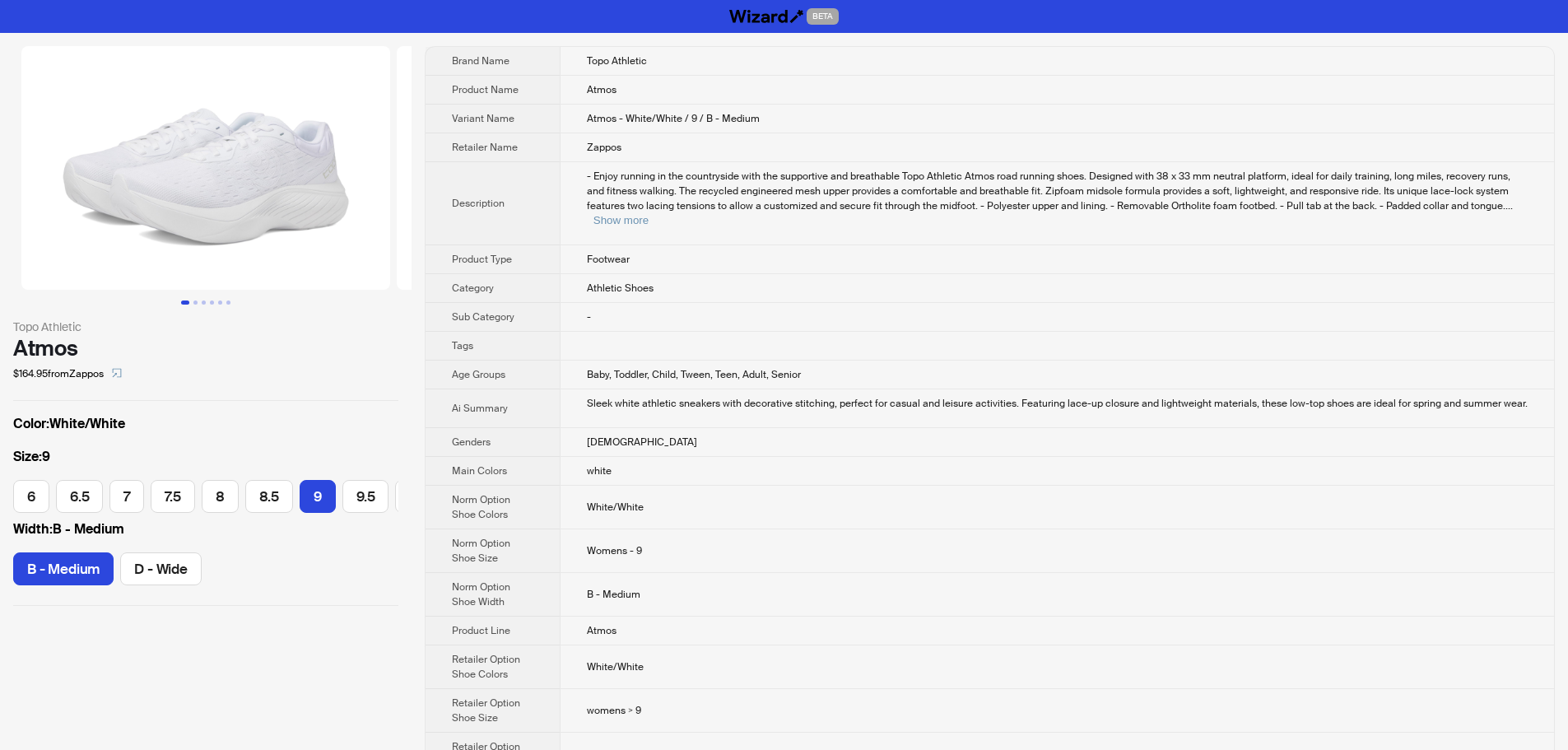
scroll to position [0, 191]
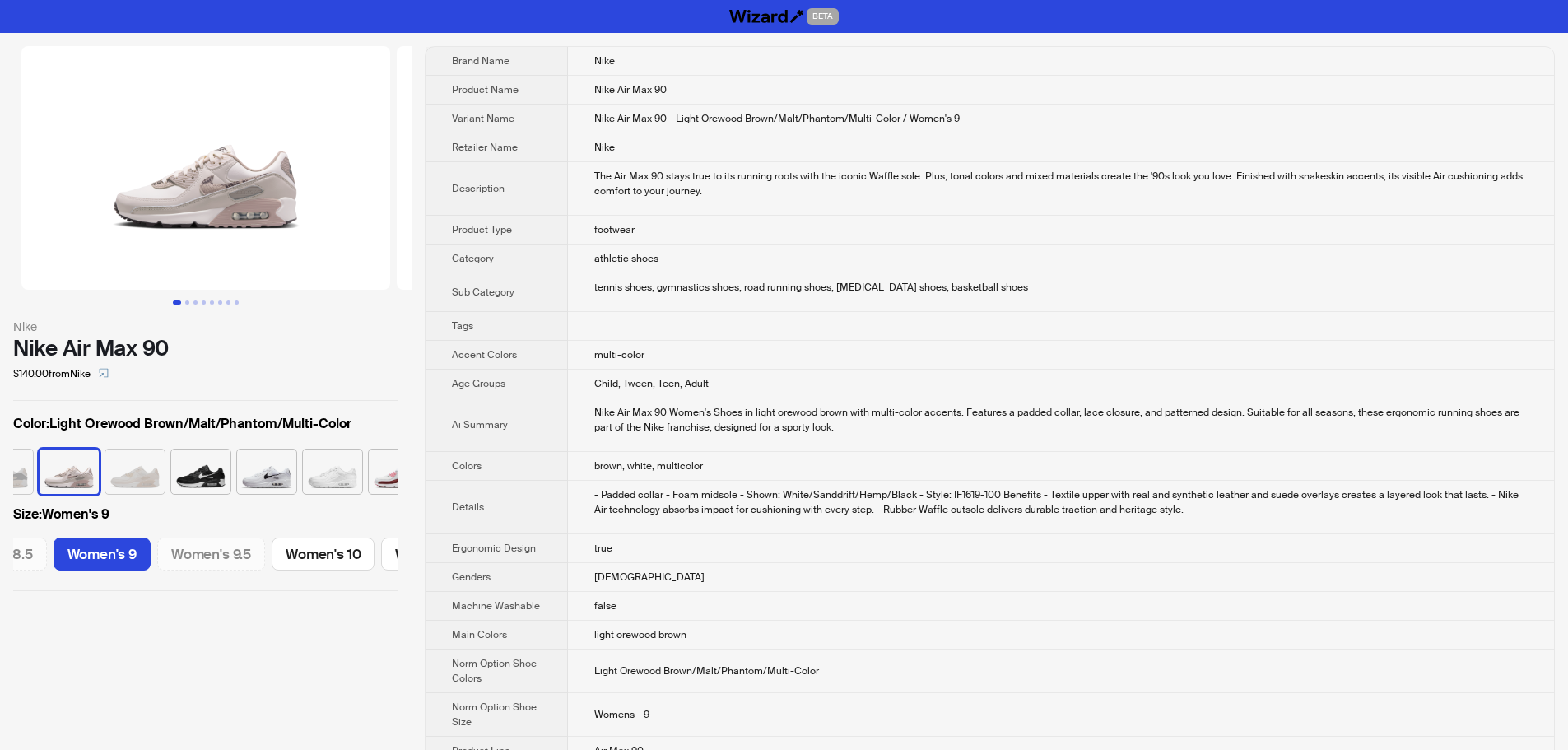
scroll to position [0, 840]
click at [1004, 366] on td "multi-color" at bounding box center [1060, 355] width 986 height 29
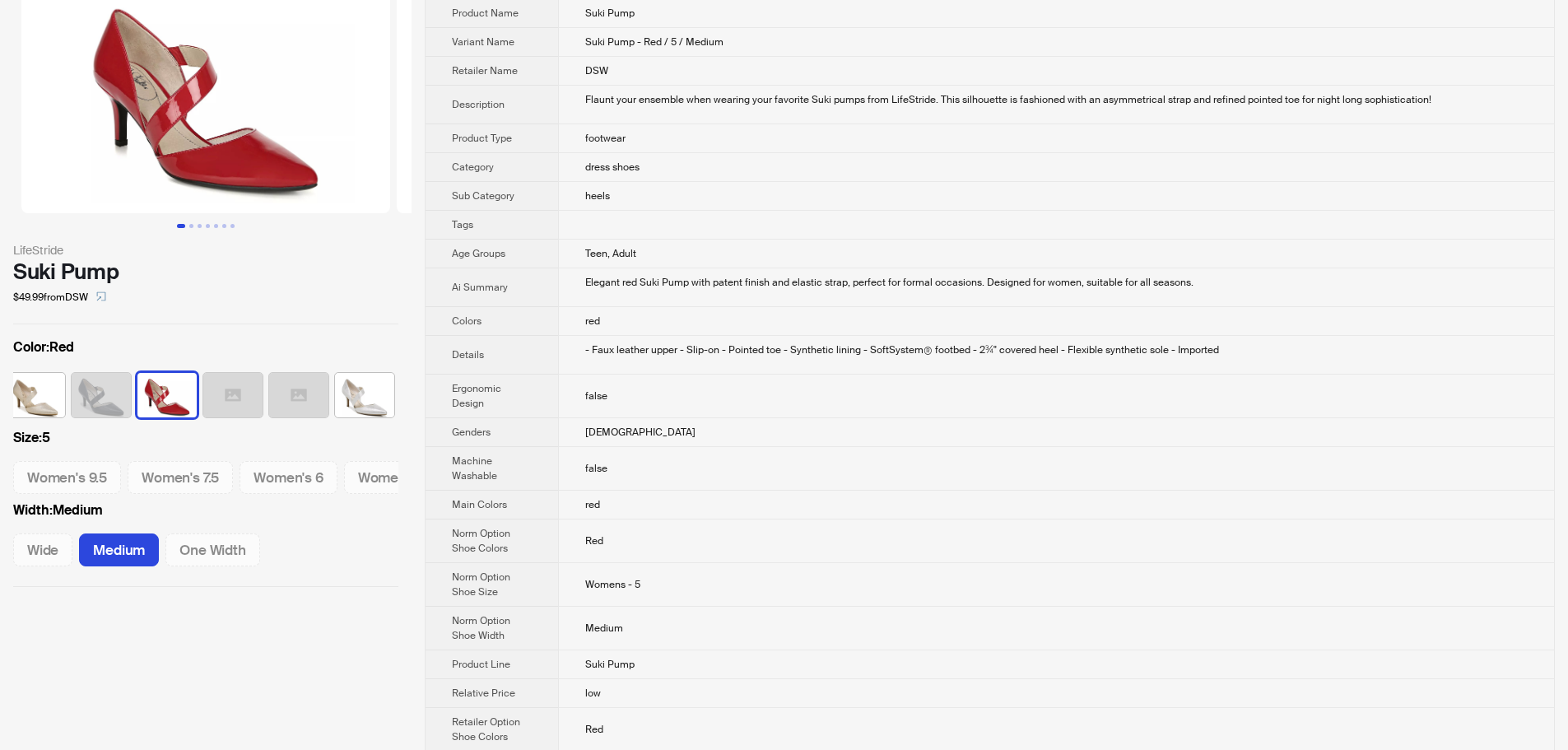
scroll to position [83, 0]
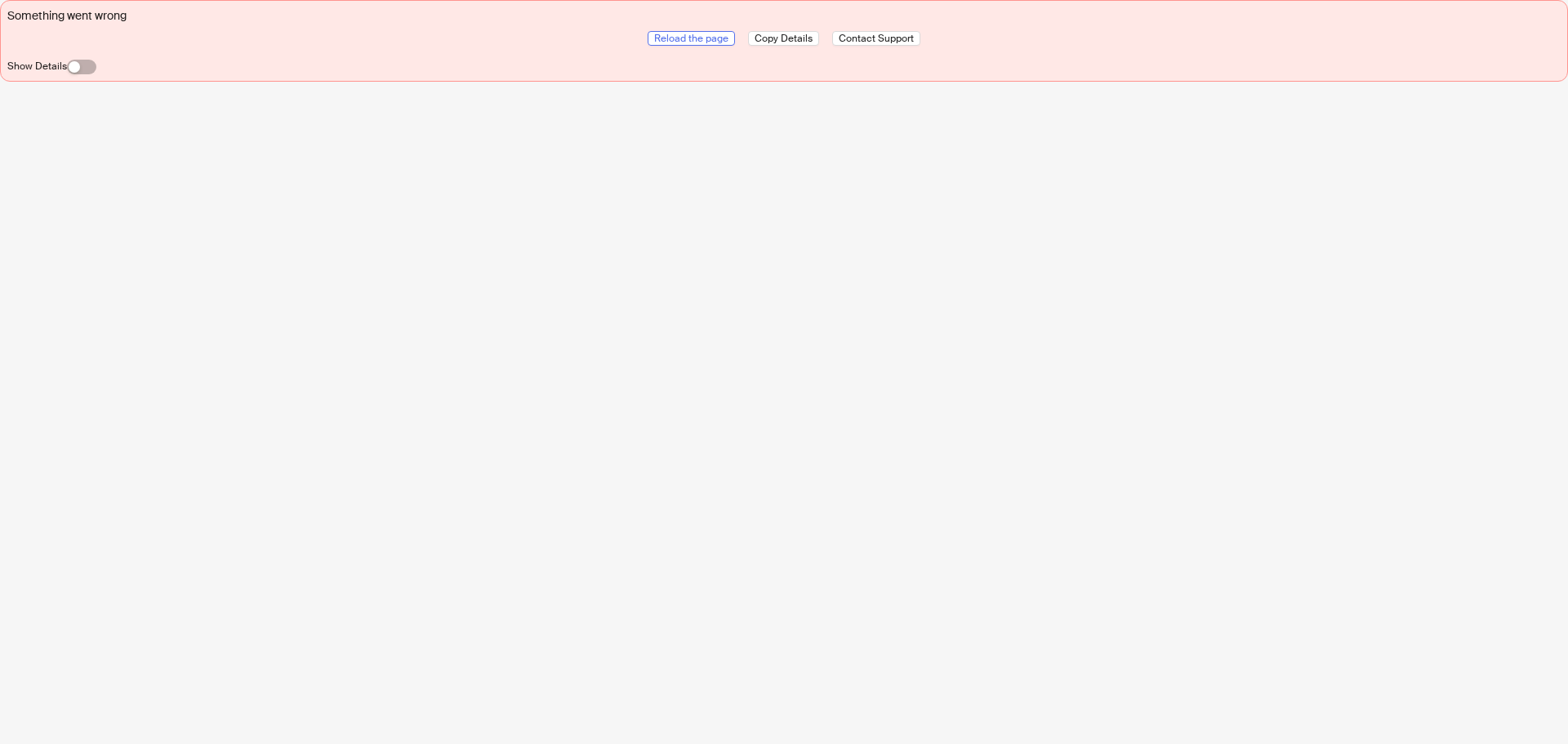
click at [659, 35] on span "Reload the page" at bounding box center [691, 38] width 74 height 13
drag, startPoint x: 692, startPoint y: 36, endPoint x: 707, endPoint y: 36, distance: 15.0
click at [692, 36] on span "Reload the page" at bounding box center [691, 38] width 74 height 13
click at [699, 35] on span "Reload the page" at bounding box center [691, 38] width 74 height 13
